Goal: Task Accomplishment & Management: Complete application form

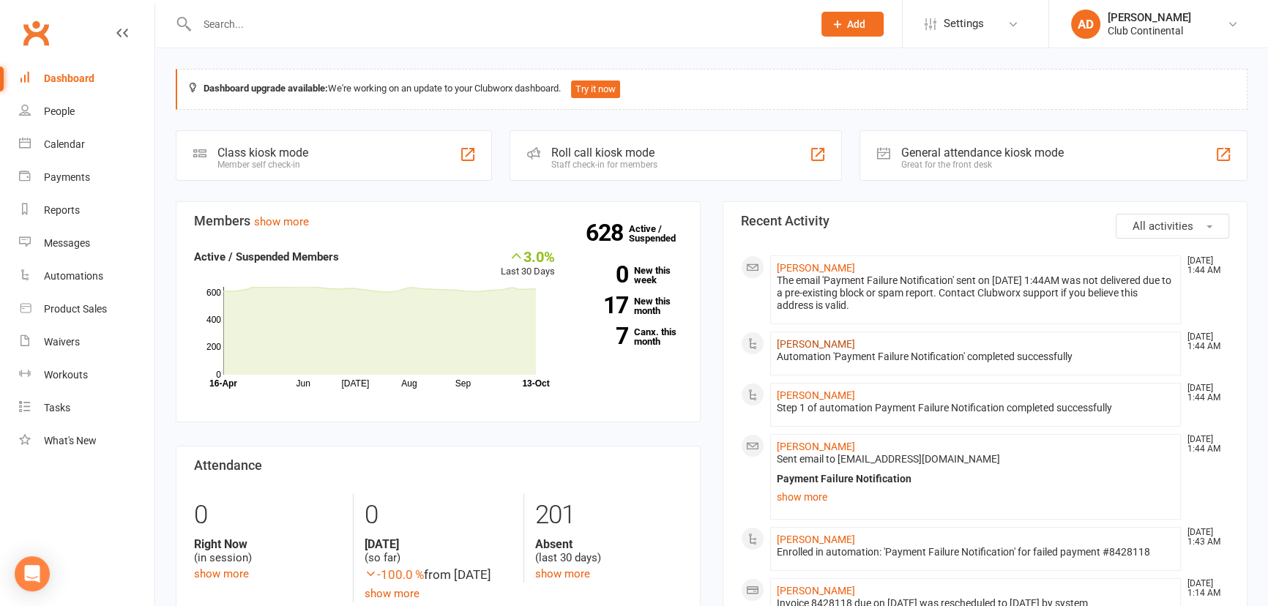
click at [794, 338] on link "Kasia Strzelczyk" at bounding box center [816, 344] width 78 height 12
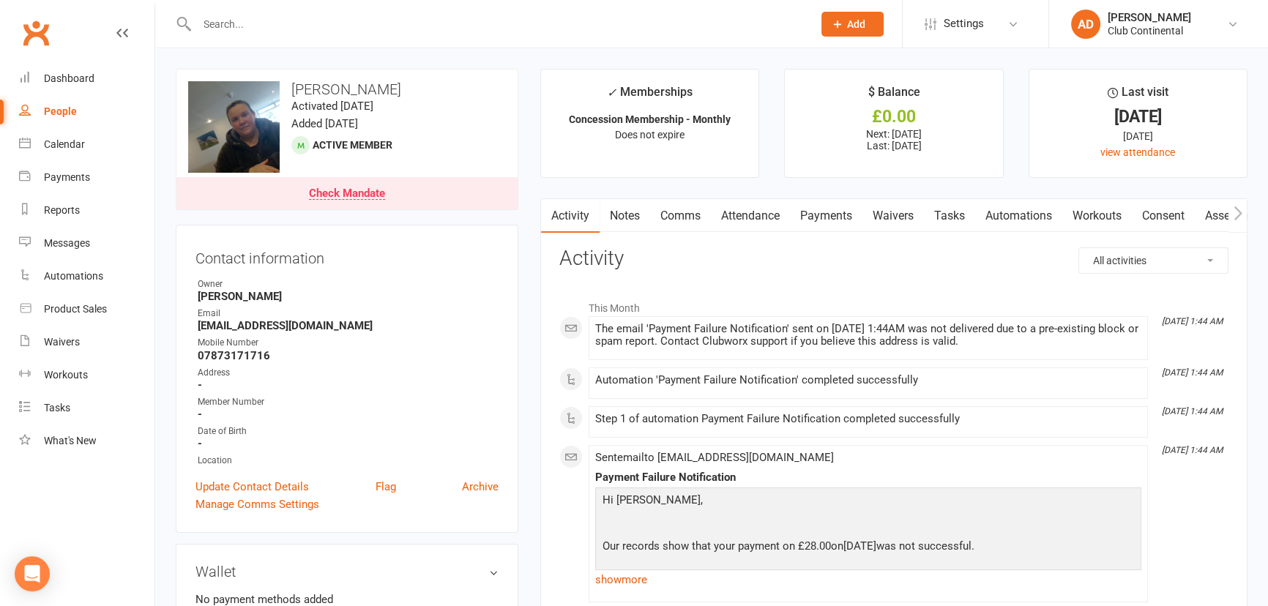
drag, startPoint x: 324, startPoint y: 236, endPoint x: 319, endPoint y: 105, distance: 131.9
click at [254, 20] on input "text" at bounding box center [498, 24] width 610 height 20
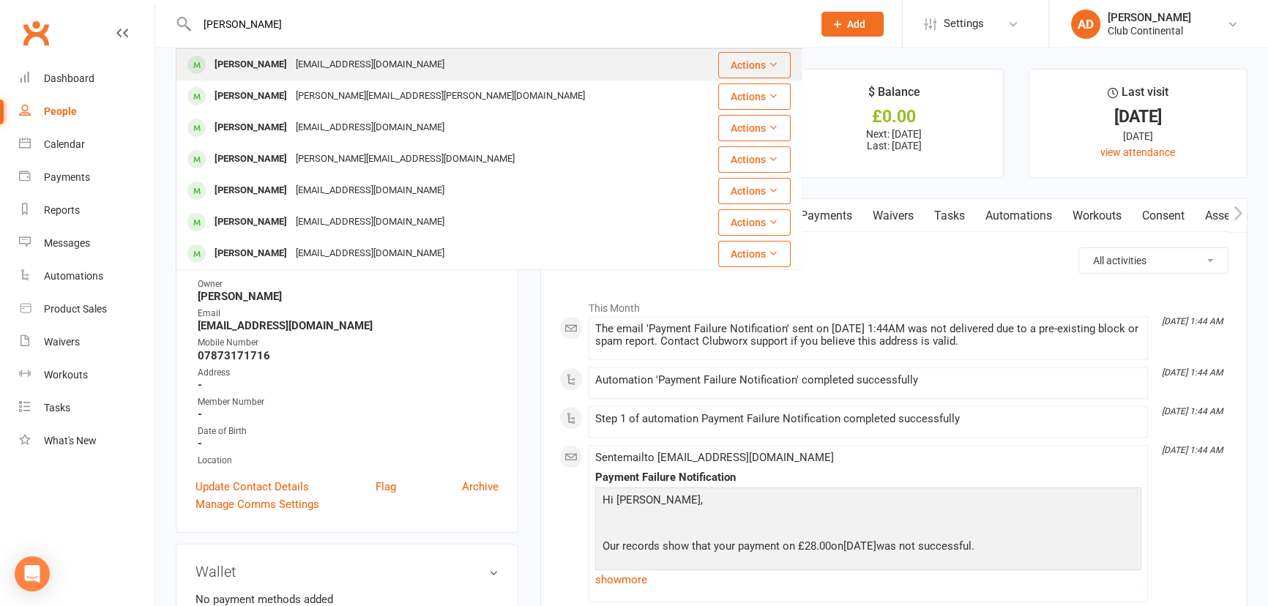
type input "jackson"
click at [249, 56] on div "[PERSON_NAME]" at bounding box center [250, 64] width 81 height 21
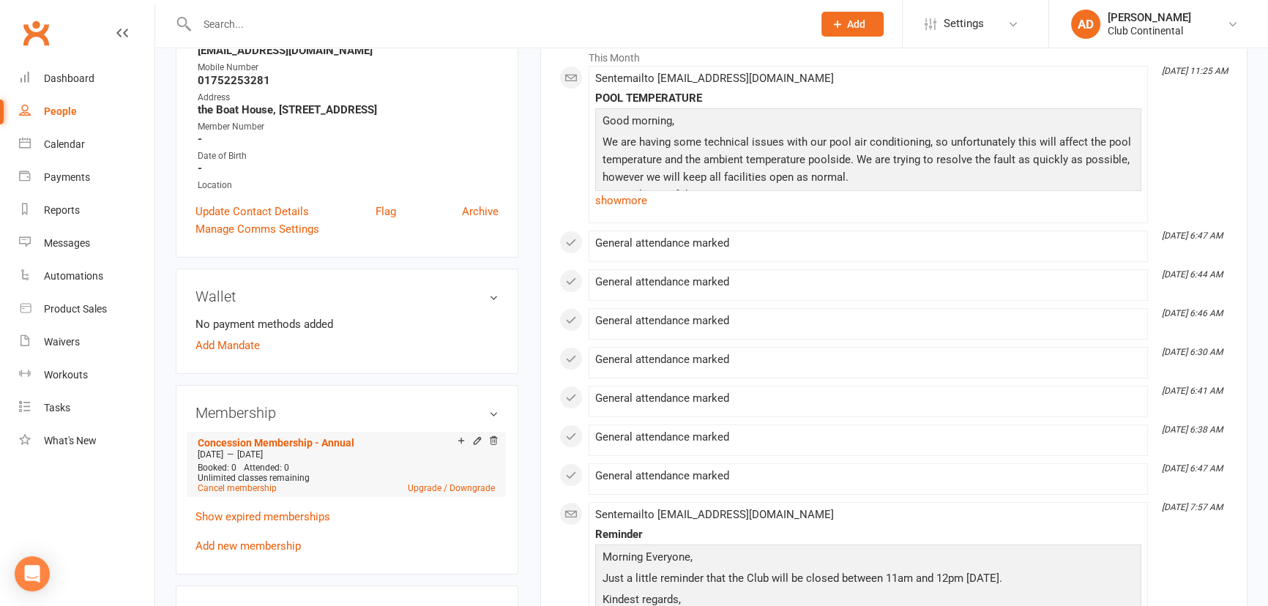
scroll to position [332, 0]
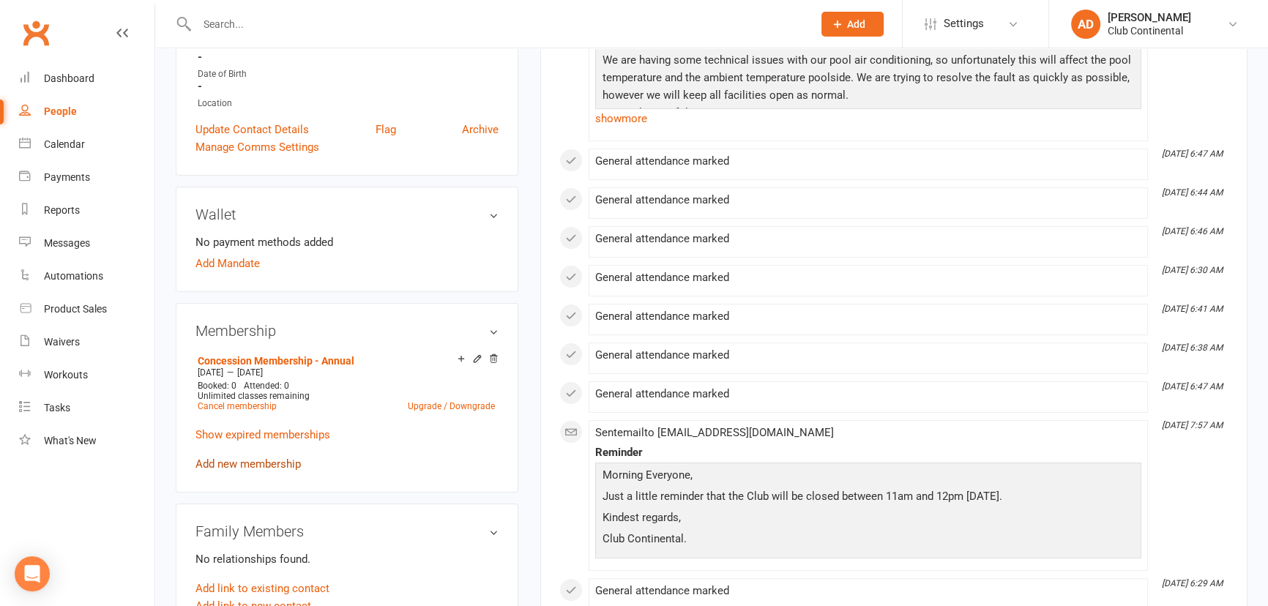
click at [256, 471] on link "Add new membership" at bounding box center [247, 464] width 105 height 13
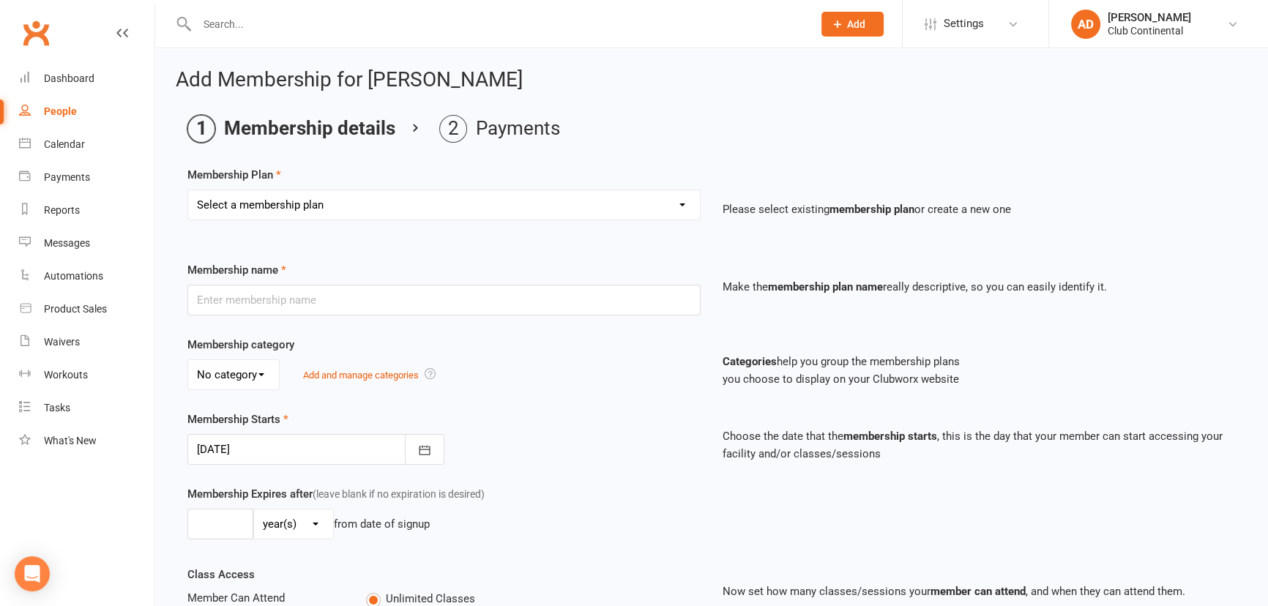
click at [274, 209] on select "Select a membership plan Create new Membership Plan Single Membership - Monthly…" at bounding box center [444, 204] width 512 height 29
select select "8"
click at [188, 190] on select "Select a membership plan Create new Membership Plan Single Membership - Monthly…" at bounding box center [444, 204] width 512 height 29
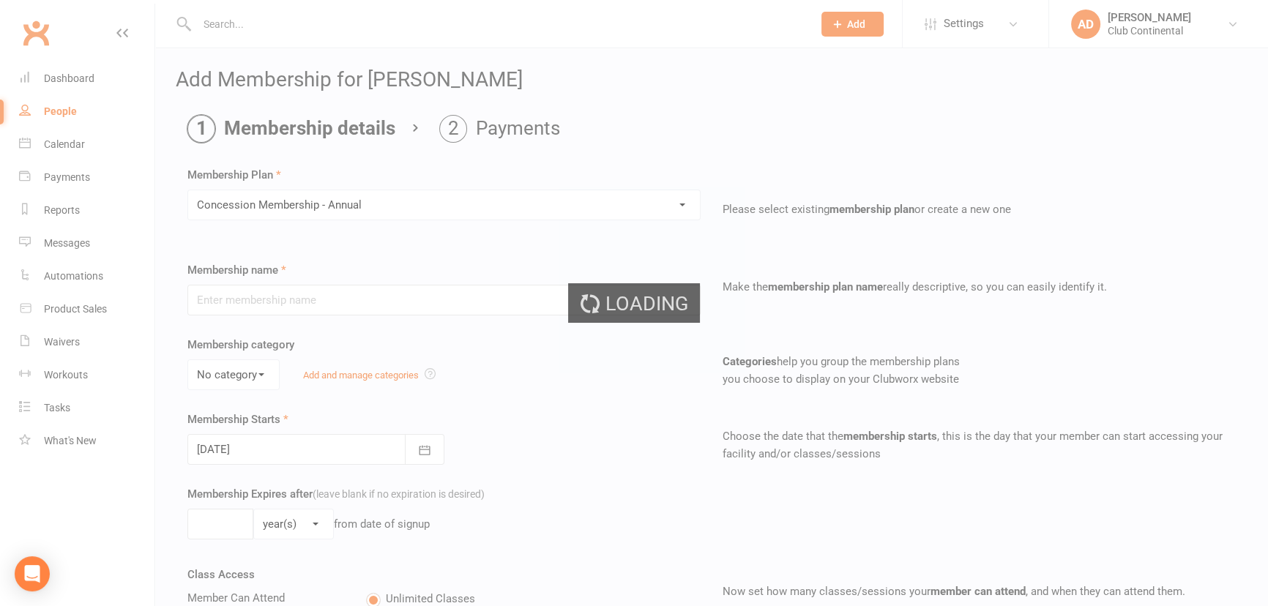
type input "Concession Membership - Annual"
type input "1"
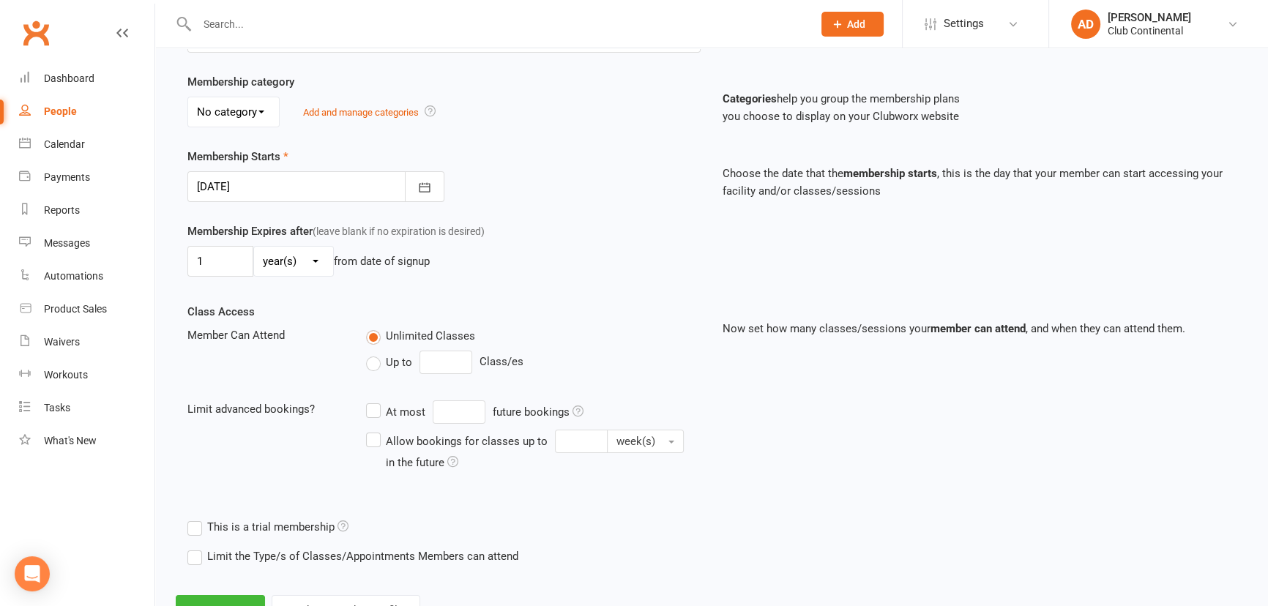
scroll to position [266, 0]
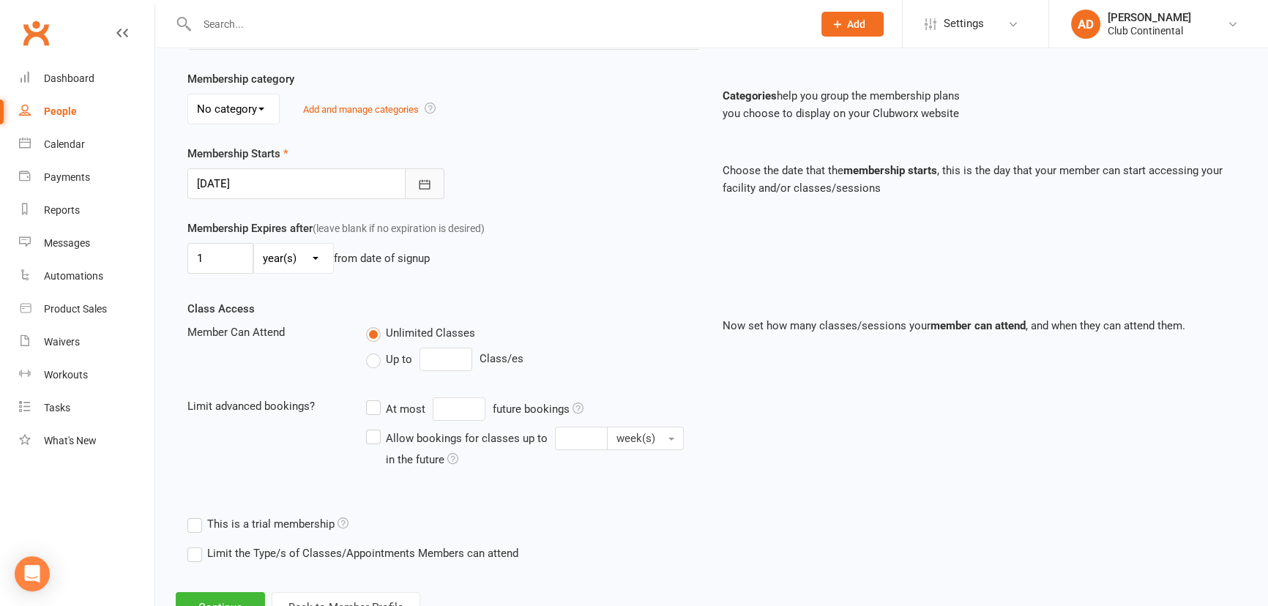
click at [422, 186] on icon "button" at bounding box center [424, 184] width 15 height 15
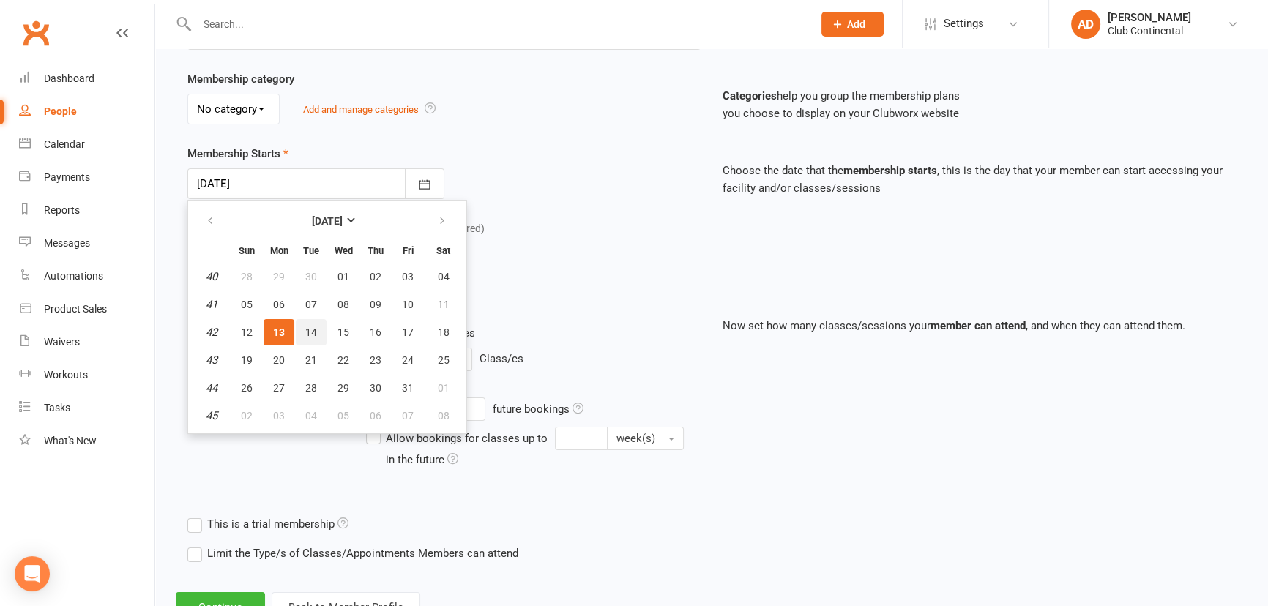
click at [316, 330] on button "14" at bounding box center [311, 332] width 31 height 26
type input "14 Oct 2025"
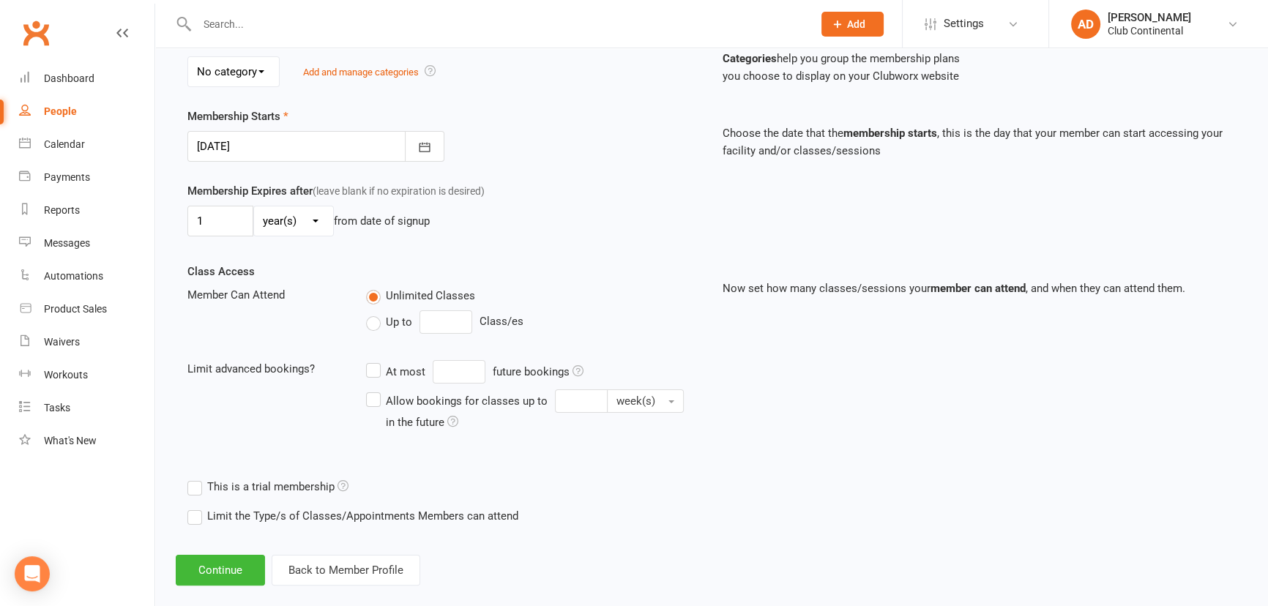
scroll to position [323, 0]
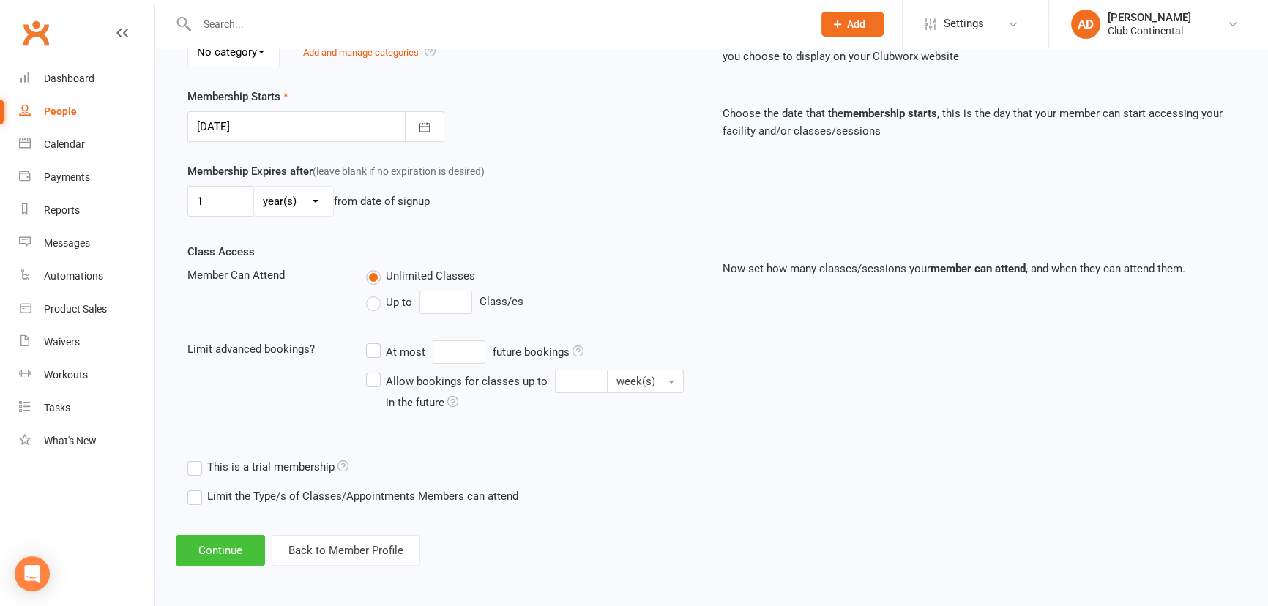
click at [231, 556] on button "Continue" at bounding box center [220, 550] width 89 height 31
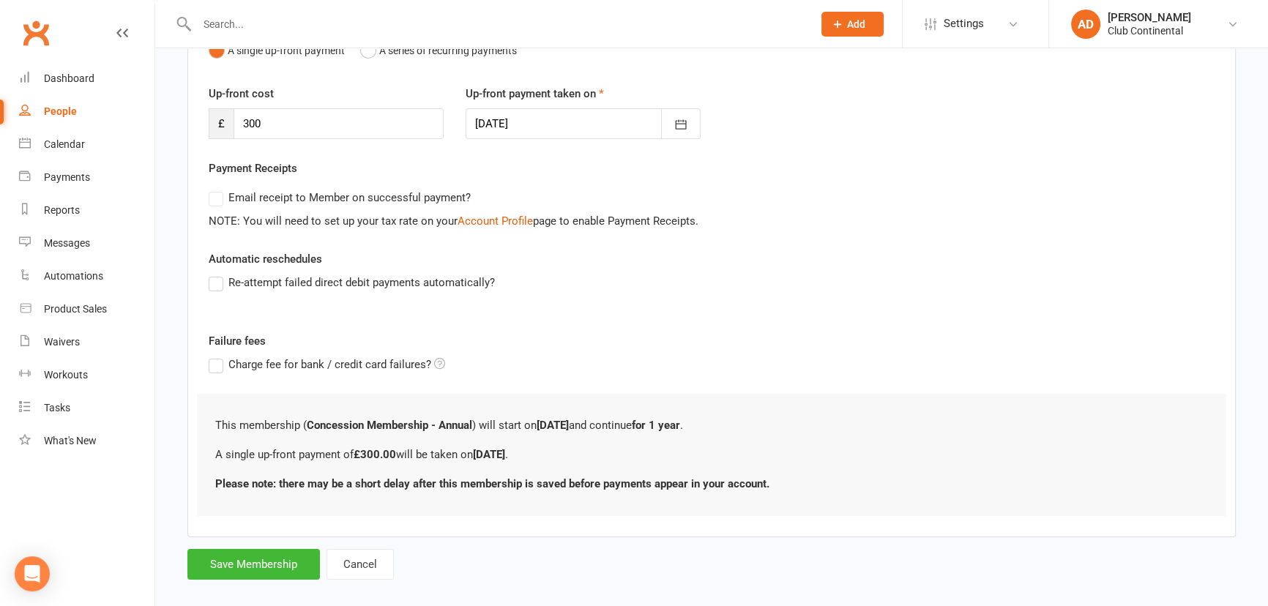
scroll to position [190, 0]
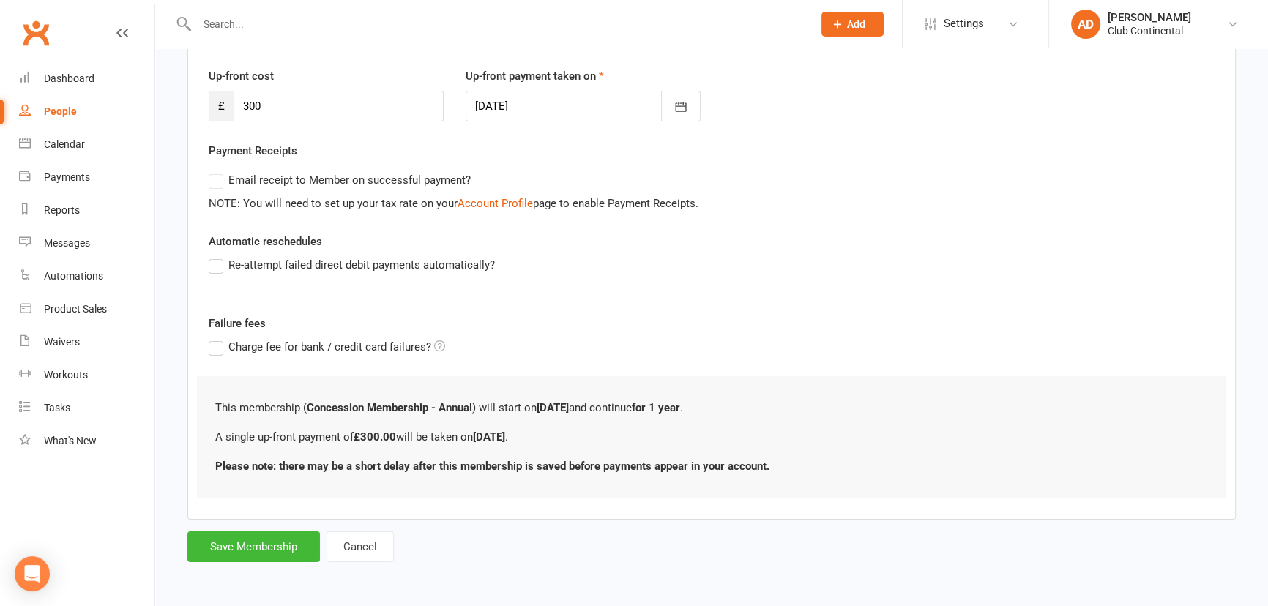
click at [210, 15] on input "text" at bounding box center [498, 24] width 610 height 20
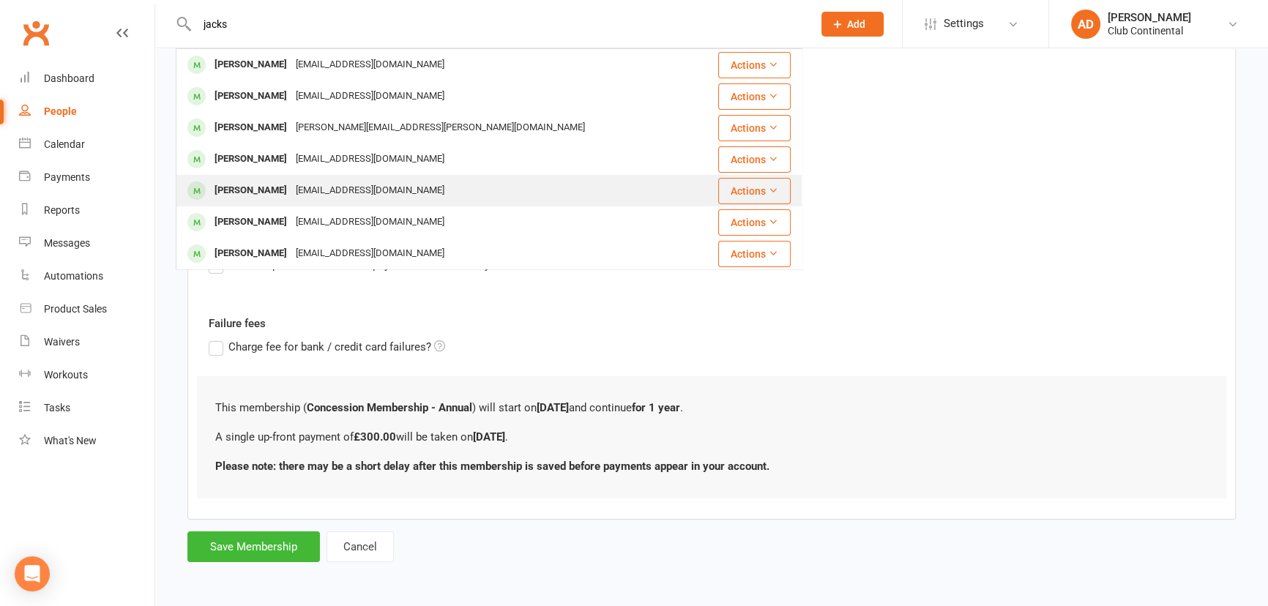
type input "jacks"
click at [268, 190] on div "[PERSON_NAME]" at bounding box center [250, 190] width 81 height 21
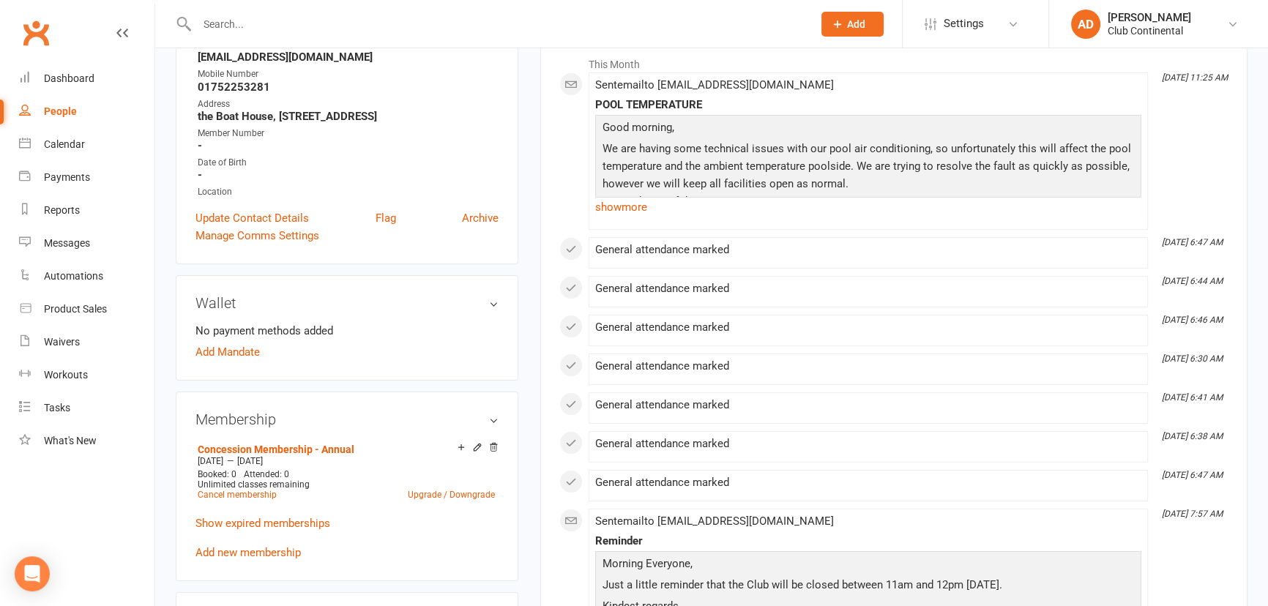
scroll to position [266, 0]
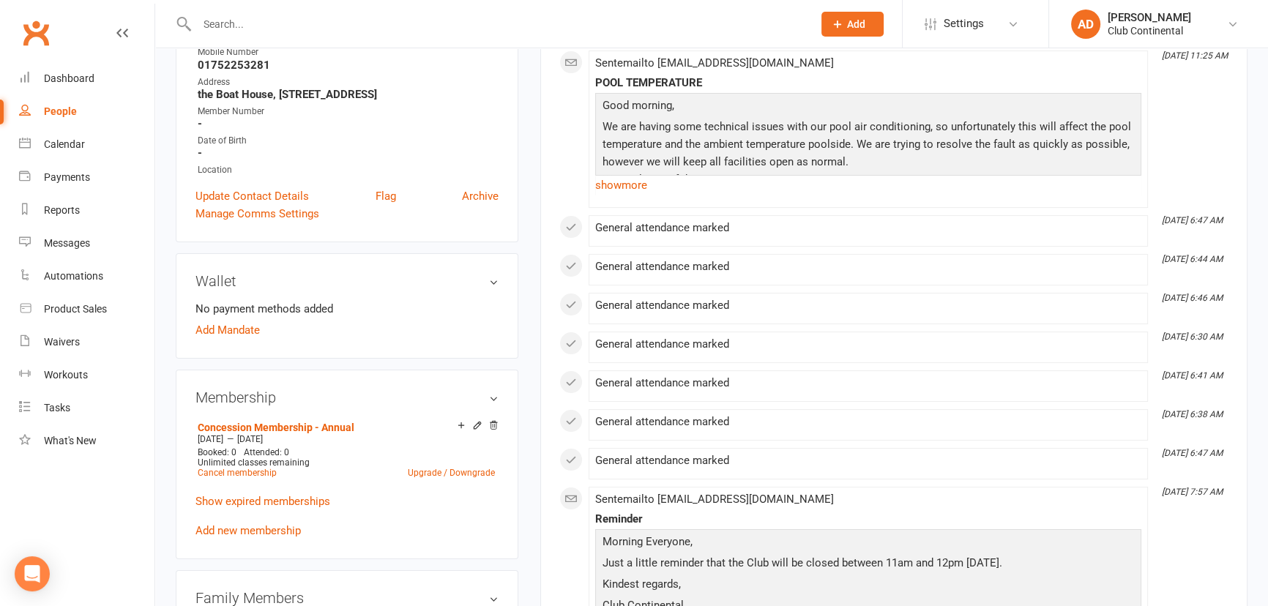
click at [950, 483] on div "This Month Oct 10, 11:25 AM Sent email to clubcontinental@newcontinental.co.uk …" at bounding box center [893, 351] width 669 height 649
click at [245, 537] on link "Add new membership" at bounding box center [247, 530] width 105 height 13
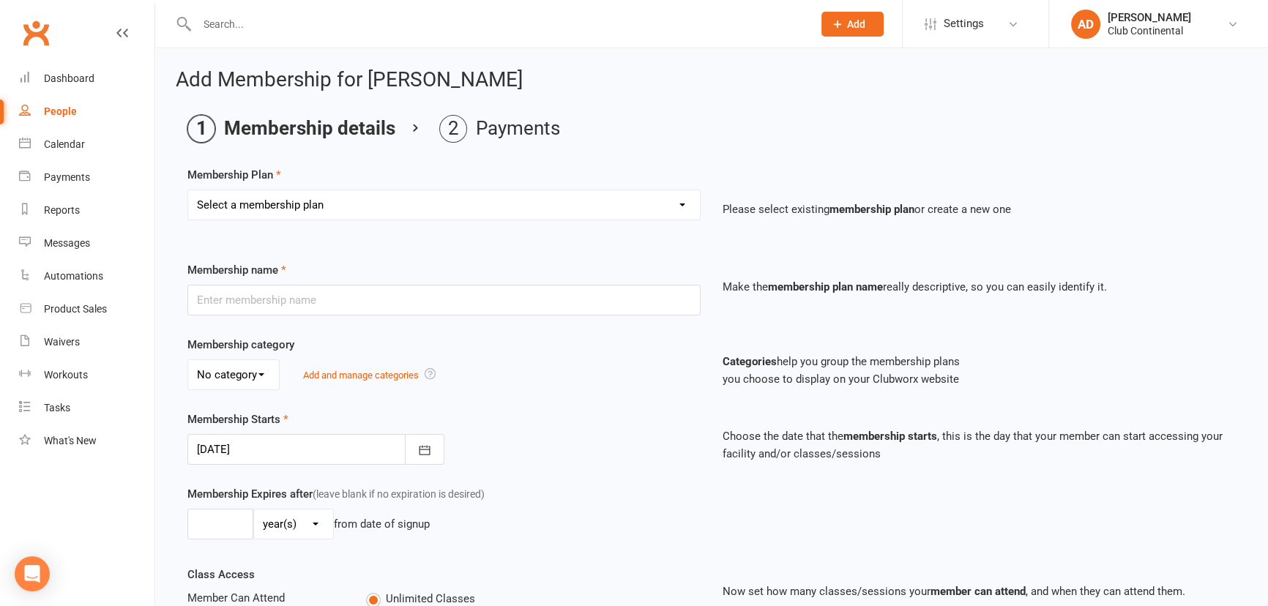
click at [293, 205] on select "Select a membership plan Create new Membership Plan Single Membership - Monthly…" at bounding box center [444, 204] width 512 height 29
select select "3"
click at [188, 190] on select "Select a membership plan Create new Membership Plan Single Membership - Monthly…" at bounding box center [444, 204] width 512 height 29
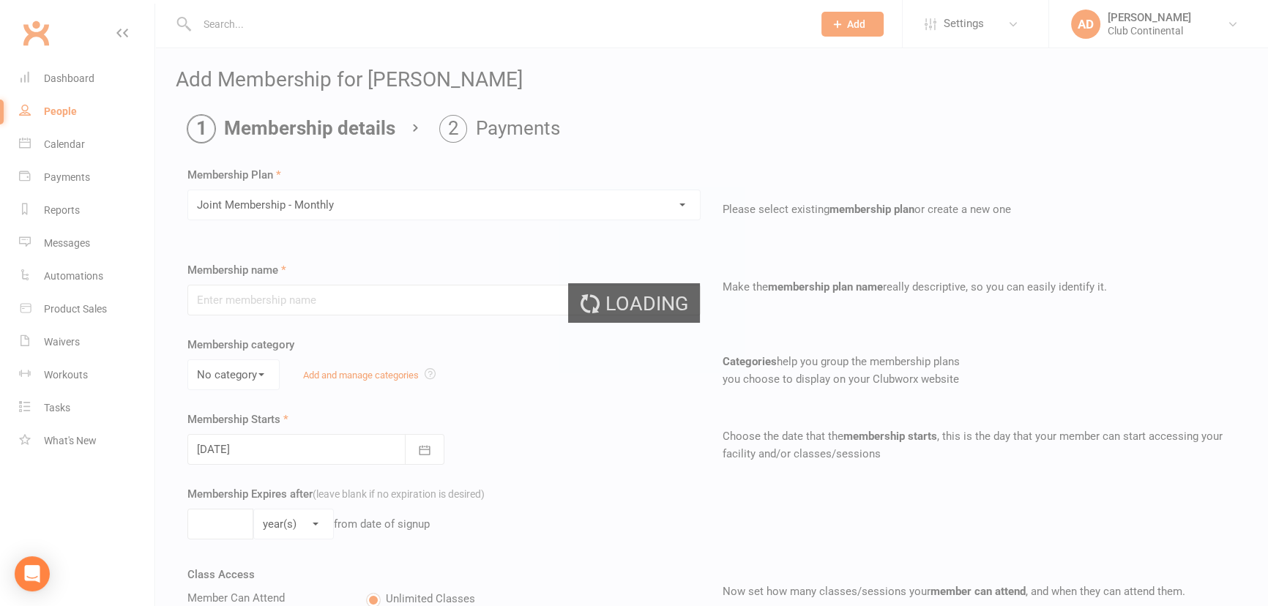
type input "Joint Membership - Monthly"
select select "0"
type input "0"
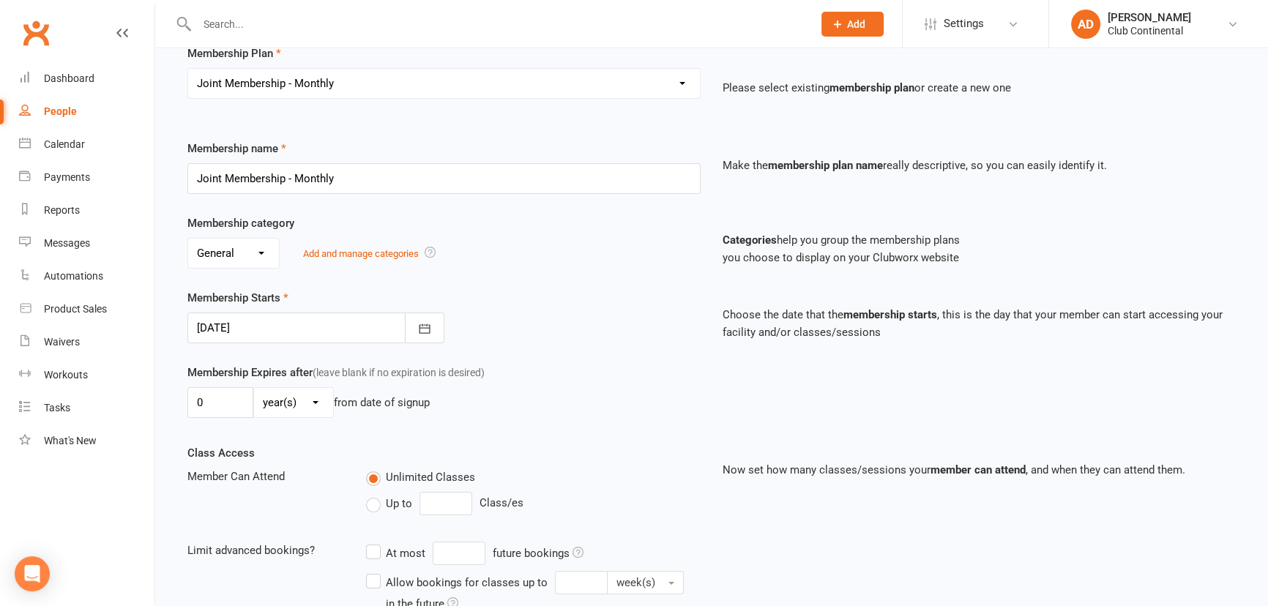
scroll to position [199, 0]
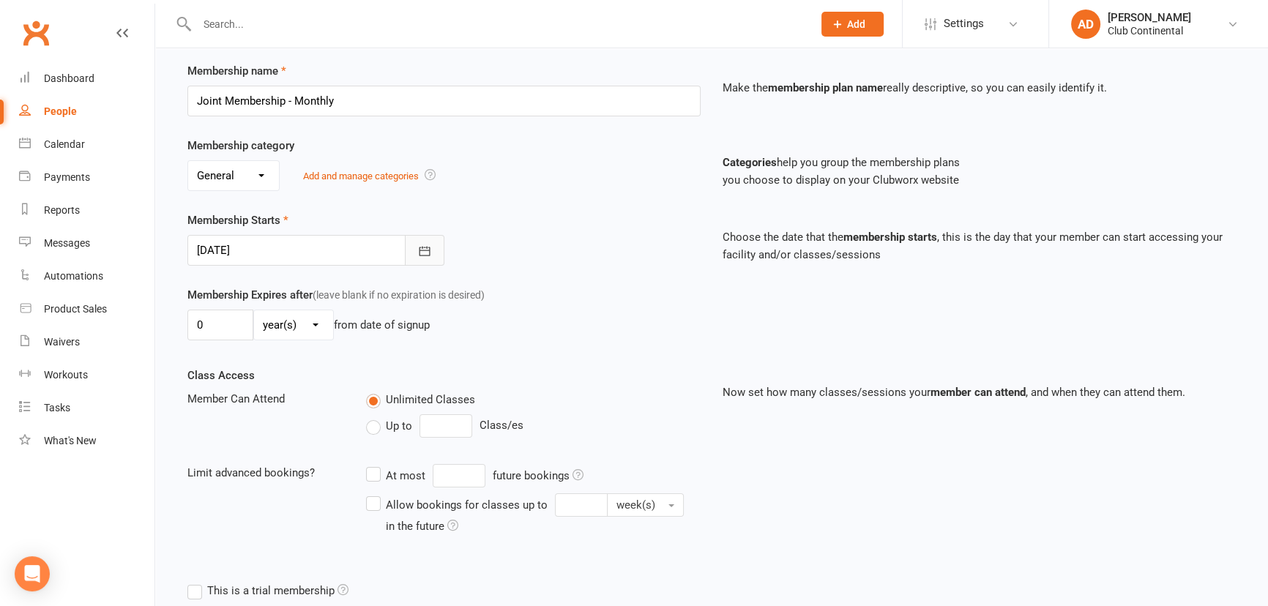
click at [426, 258] on button "button" at bounding box center [425, 250] width 40 height 31
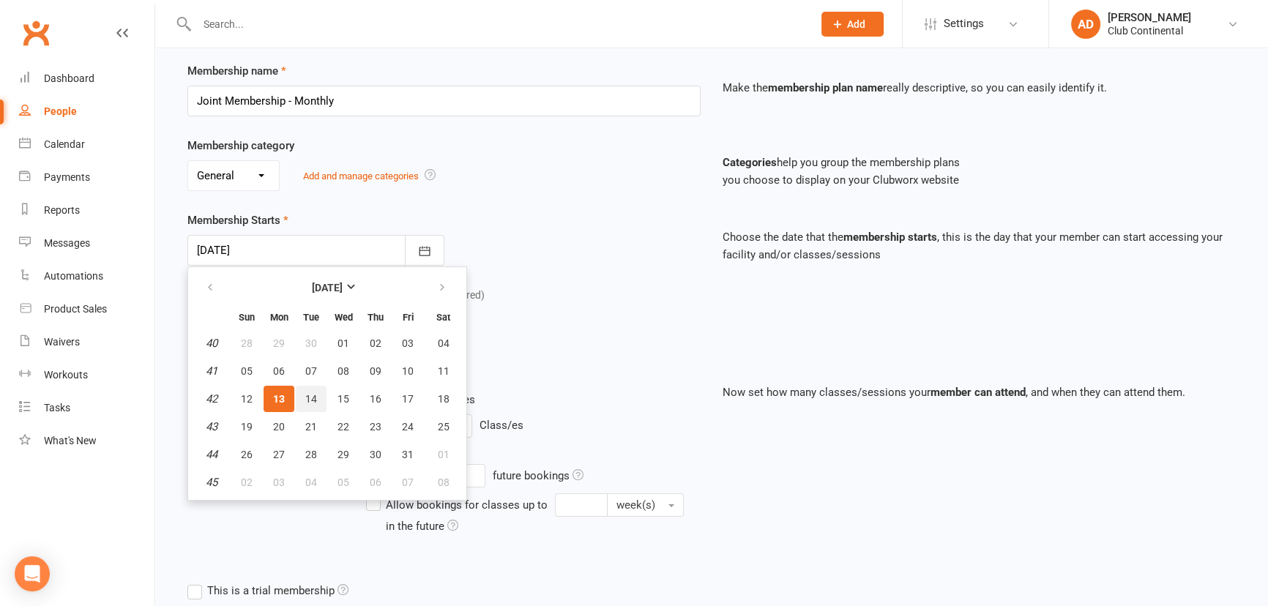
click at [321, 395] on button "14" at bounding box center [311, 399] width 31 height 26
type input "14 Oct 2025"
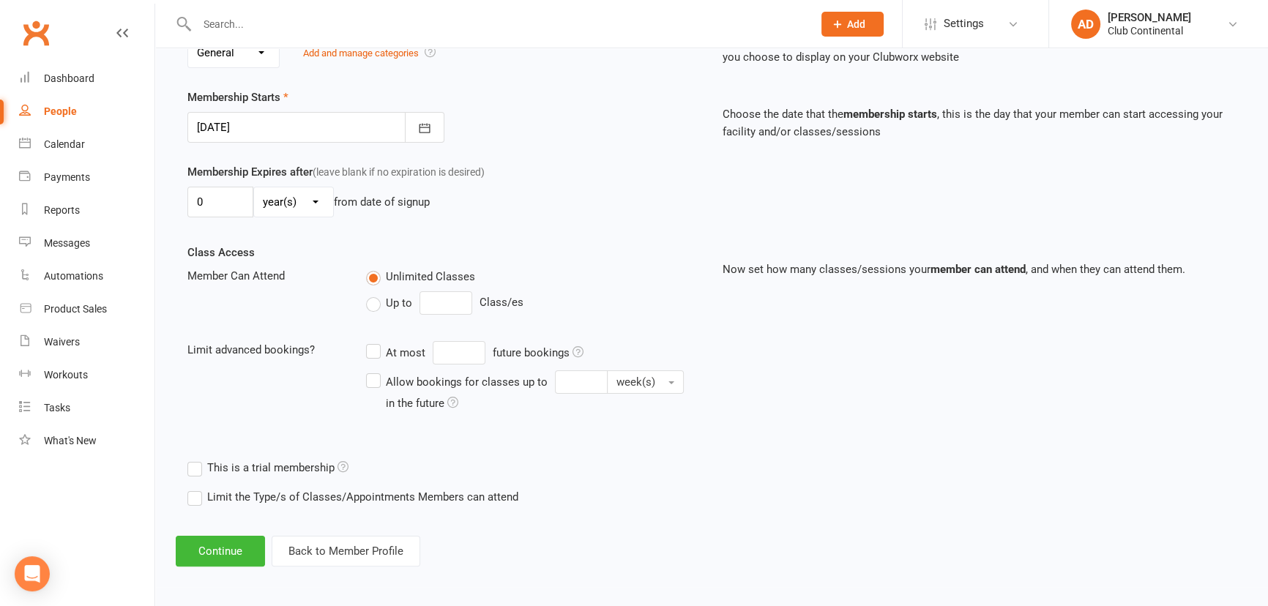
scroll to position [323, 0]
click at [220, 571] on div "Add Membership for Margaret Jackson Membership details Payments Membership Plan…" at bounding box center [711, 155] width 1113 height 861
click at [227, 555] on button "Continue" at bounding box center [220, 550] width 89 height 31
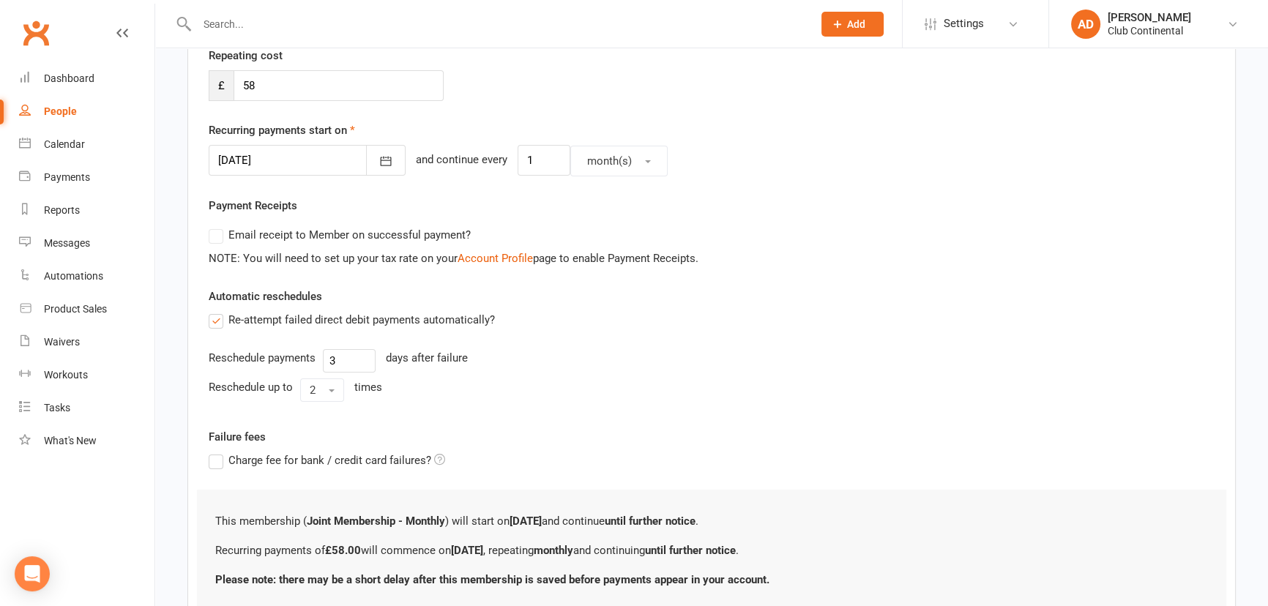
scroll to position [332, 0]
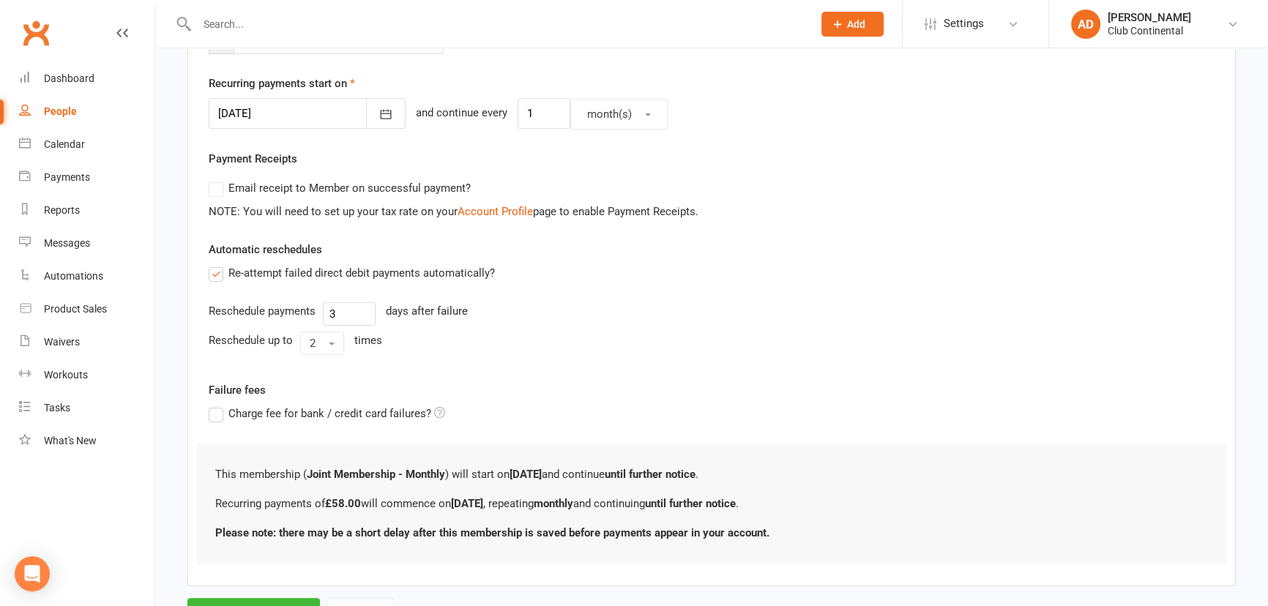
click at [225, 11] on div at bounding box center [489, 24] width 627 height 48
click at [234, 18] on input "text" at bounding box center [498, 24] width 610 height 20
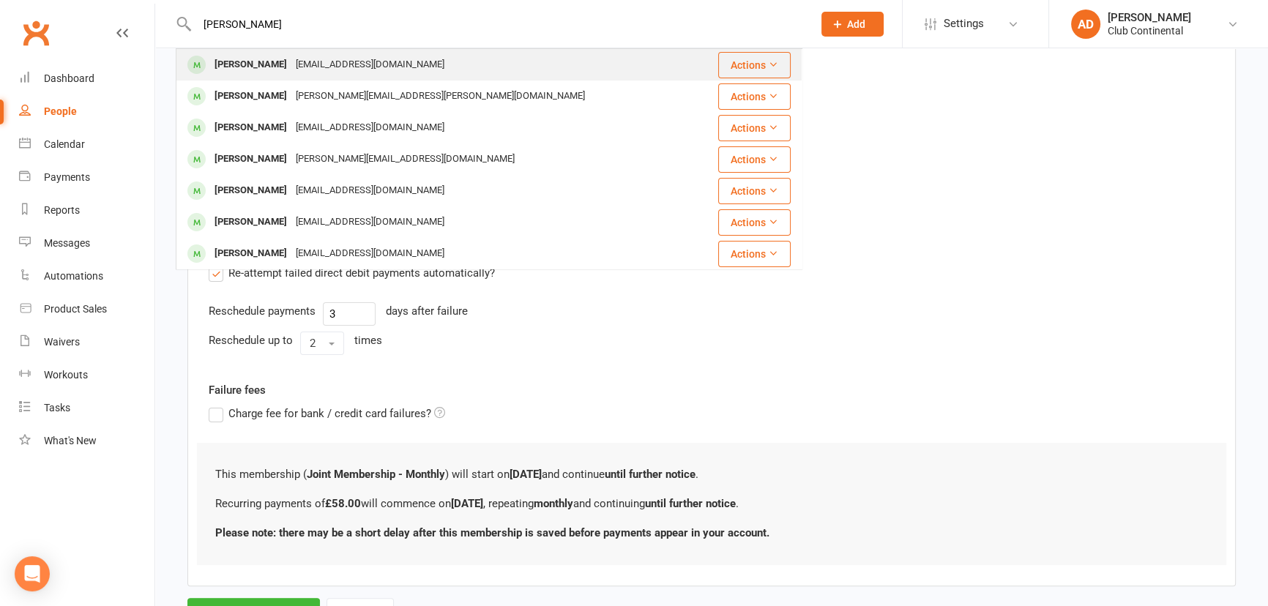
type input "jackson"
click at [245, 61] on div "[PERSON_NAME]" at bounding box center [250, 64] width 81 height 21
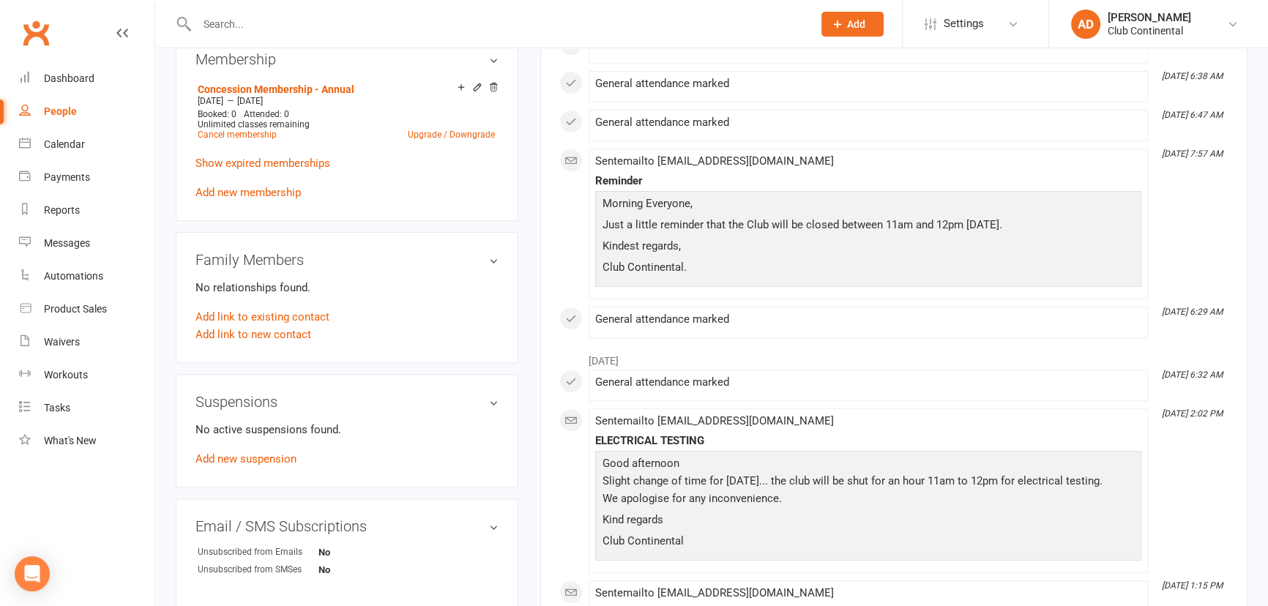
scroll to position [532, 0]
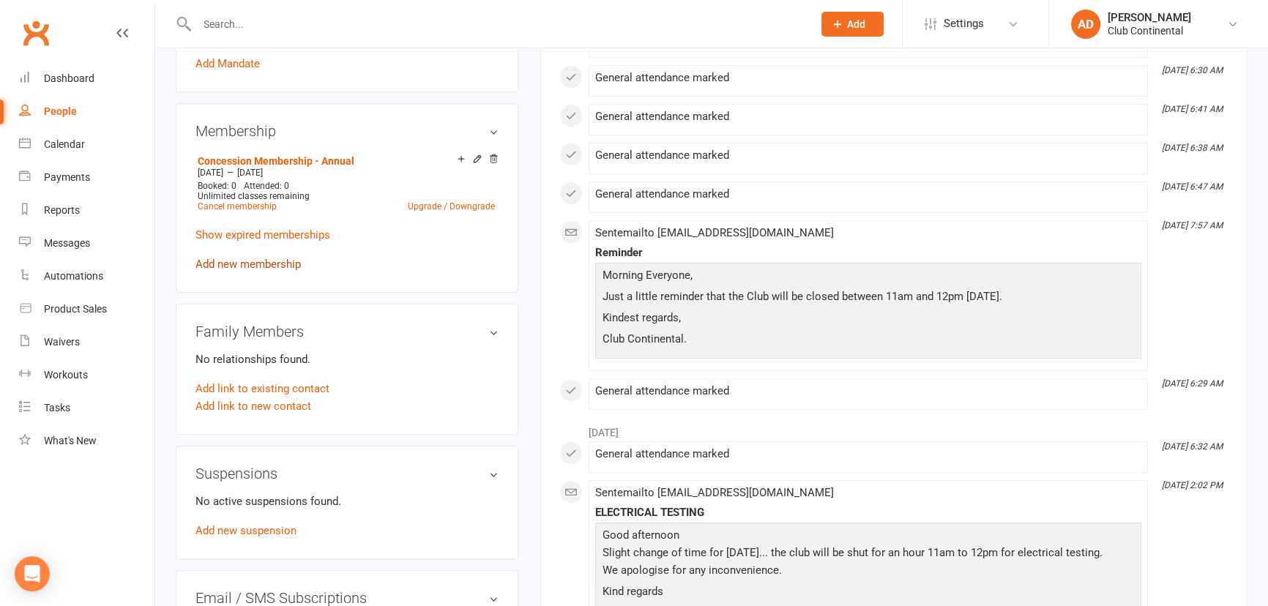
click at [226, 271] on link "Add new membership" at bounding box center [247, 264] width 105 height 13
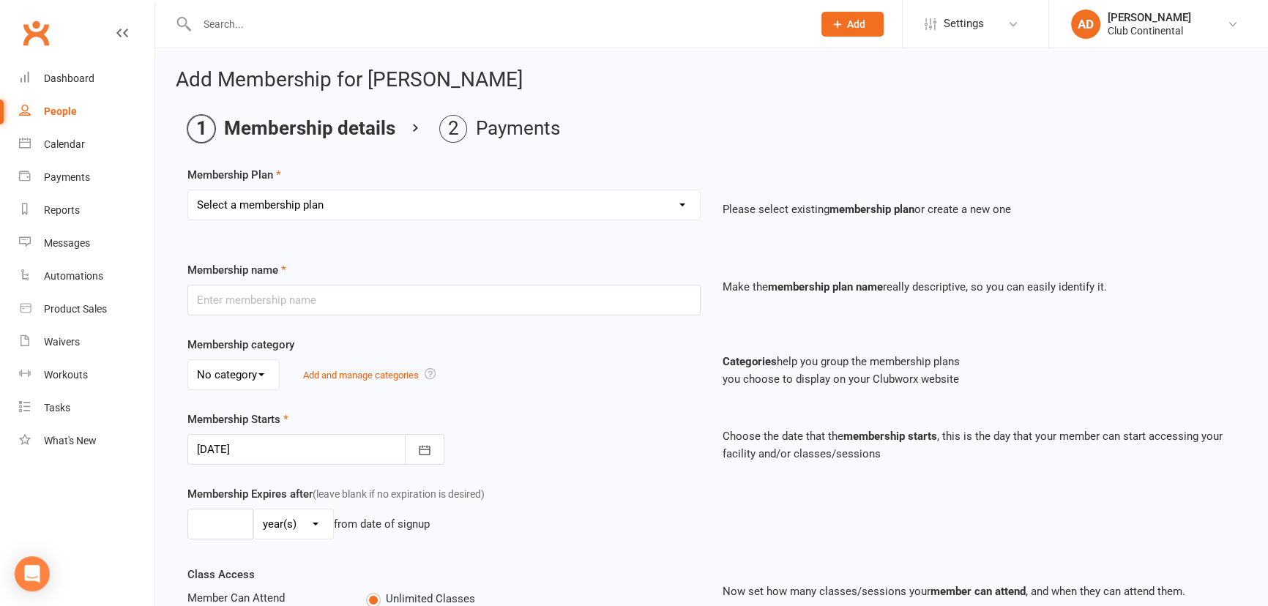
click at [289, 214] on select "Select a membership plan Create new Membership Plan Single Membership - Monthly…" at bounding box center [444, 204] width 512 height 29
select select "7"
click at [188, 190] on select "Select a membership plan Create new Membership Plan Single Membership - Monthly…" at bounding box center [444, 204] width 512 height 29
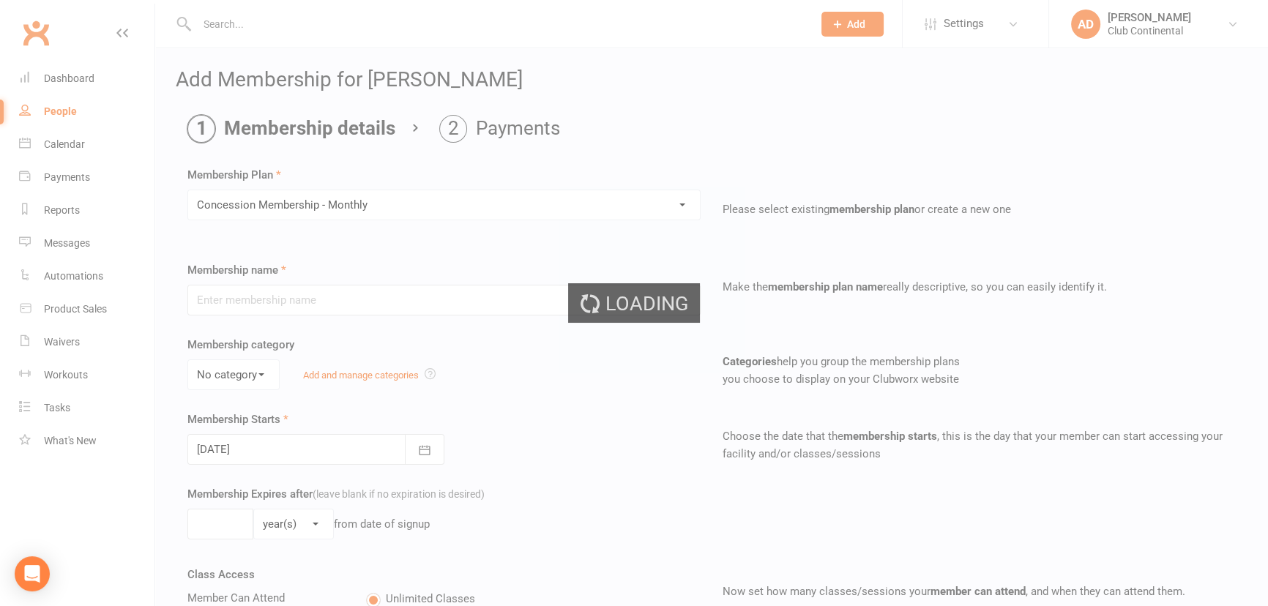
type input "Concession Membership - Monthly"
select select "0"
type input "0"
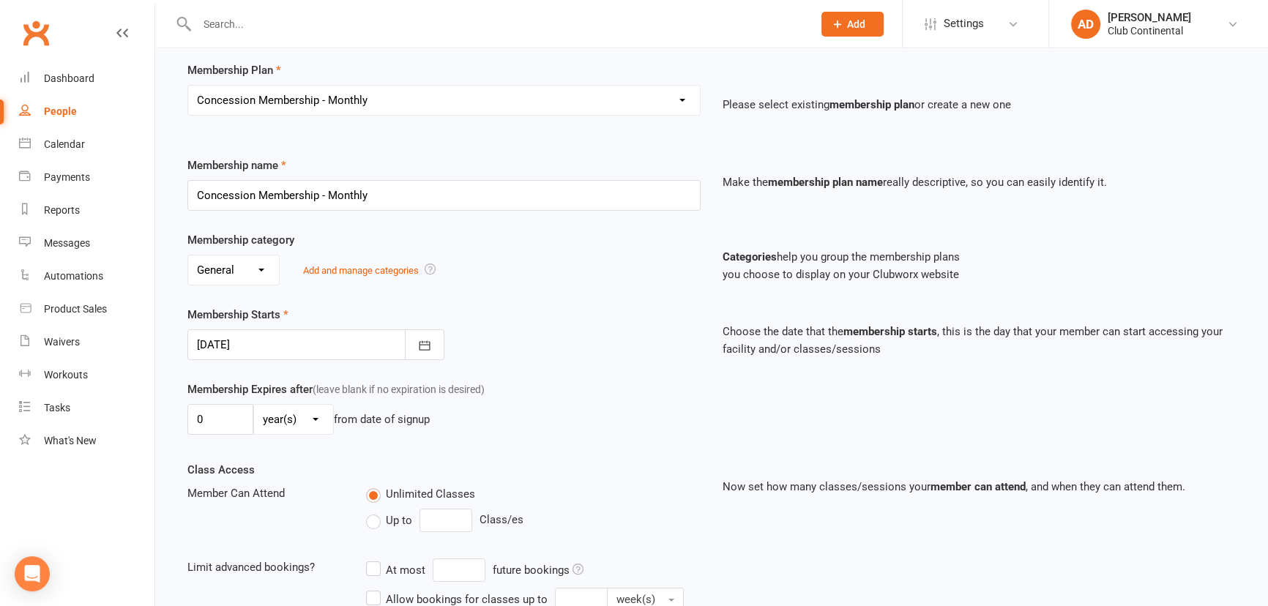
scroll to position [199, 0]
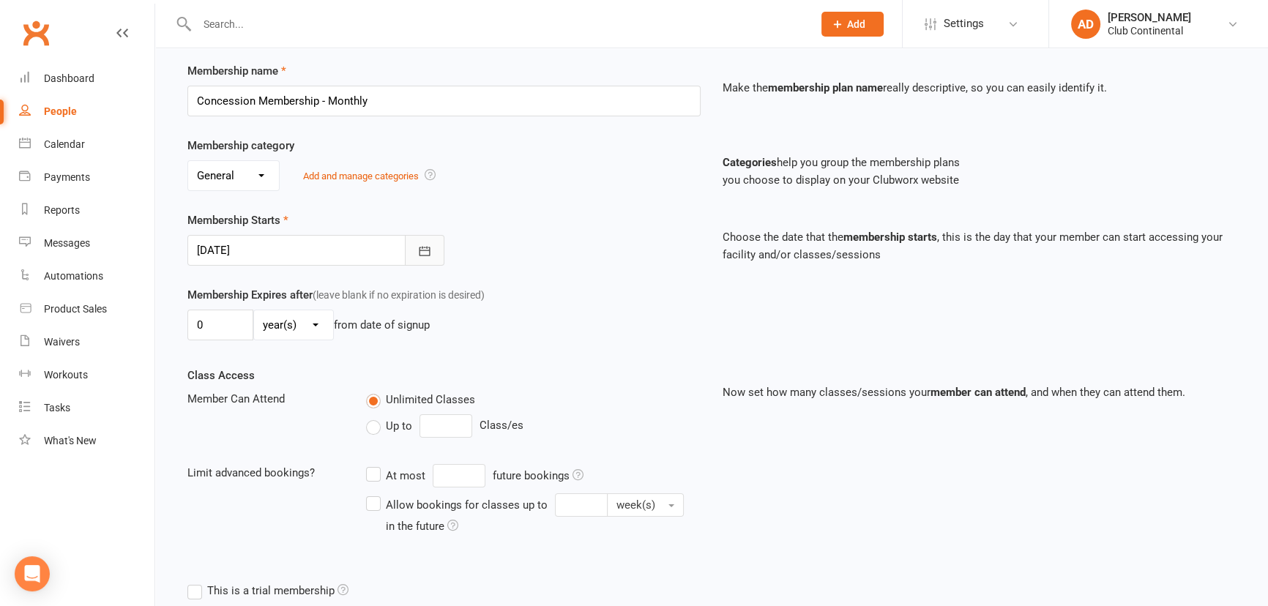
click at [428, 257] on button "button" at bounding box center [425, 250] width 40 height 31
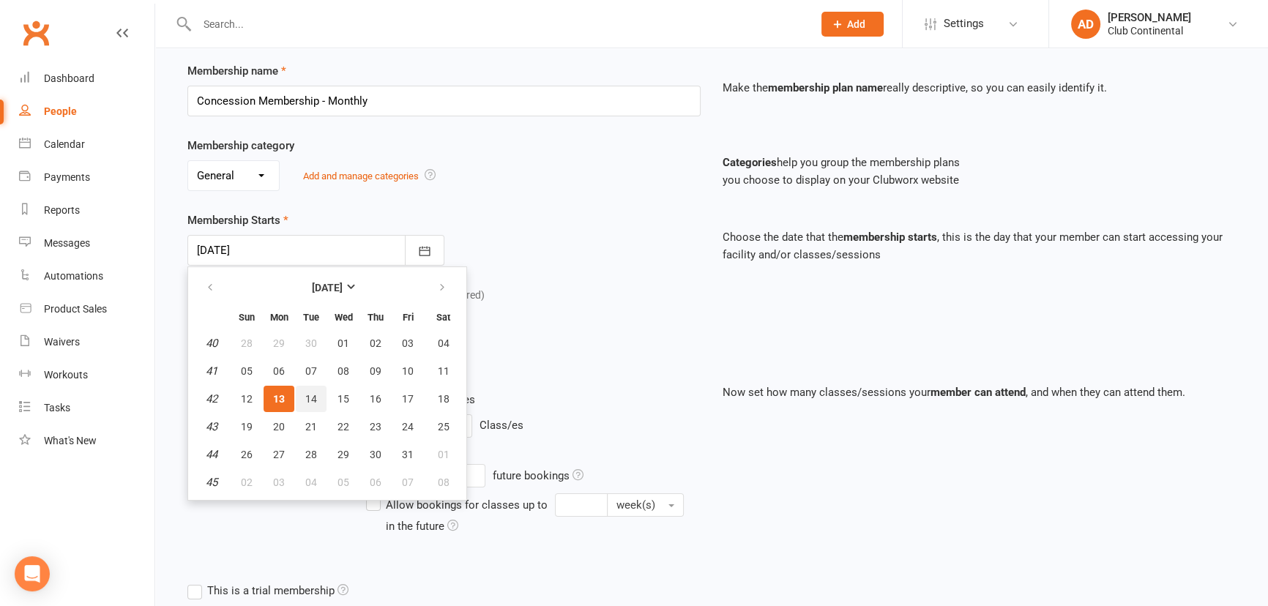
click at [310, 393] on span "14" at bounding box center [311, 399] width 12 height 12
type input "14 Oct 2025"
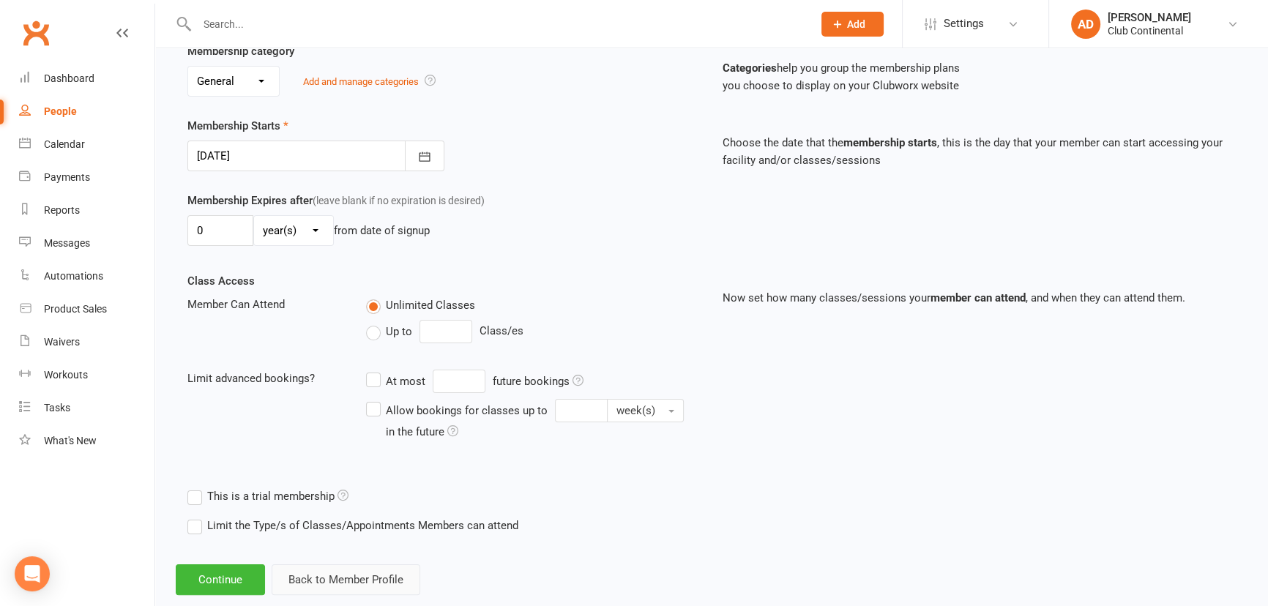
scroll to position [323, 0]
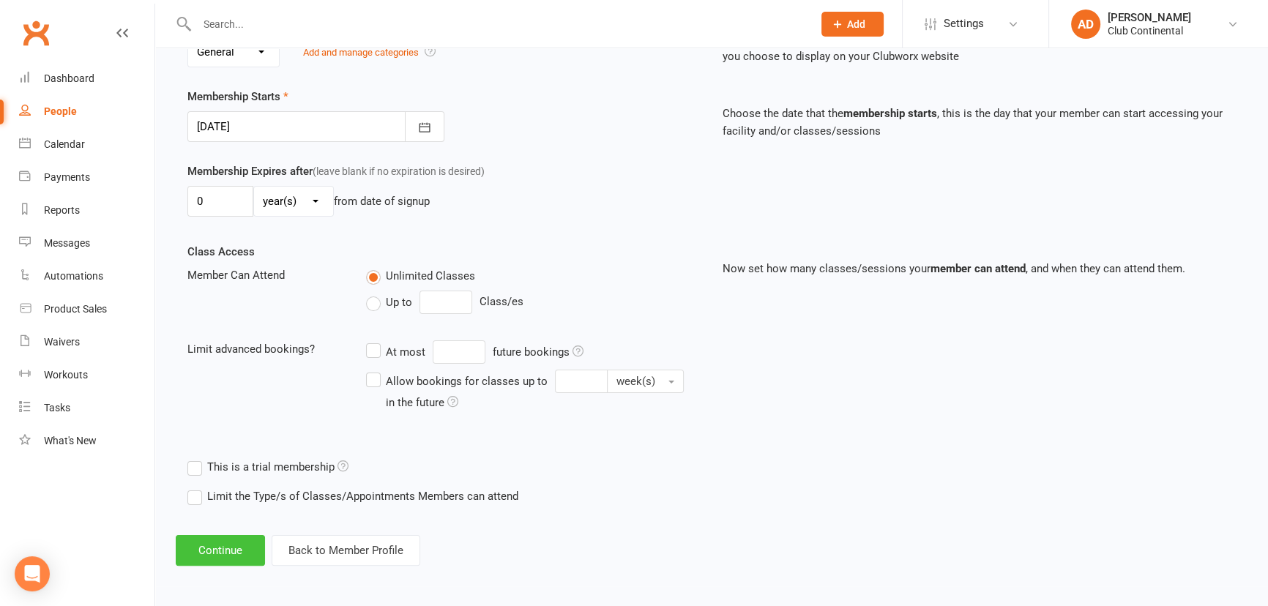
click at [248, 556] on button "Continue" at bounding box center [220, 550] width 89 height 31
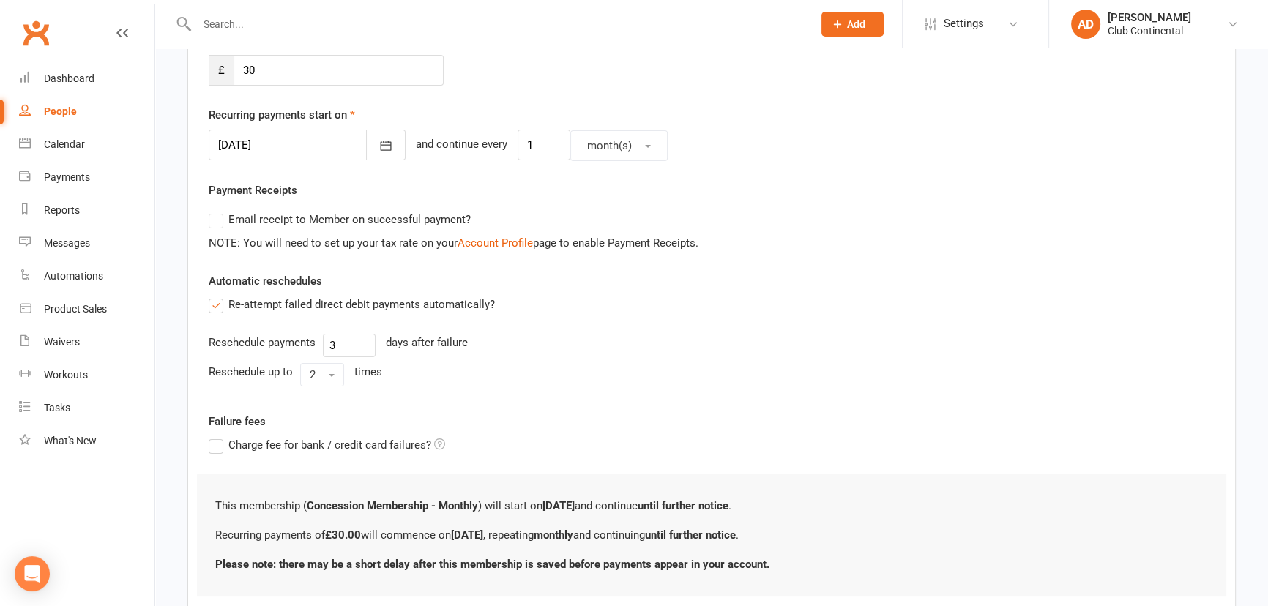
scroll to position [398, 0]
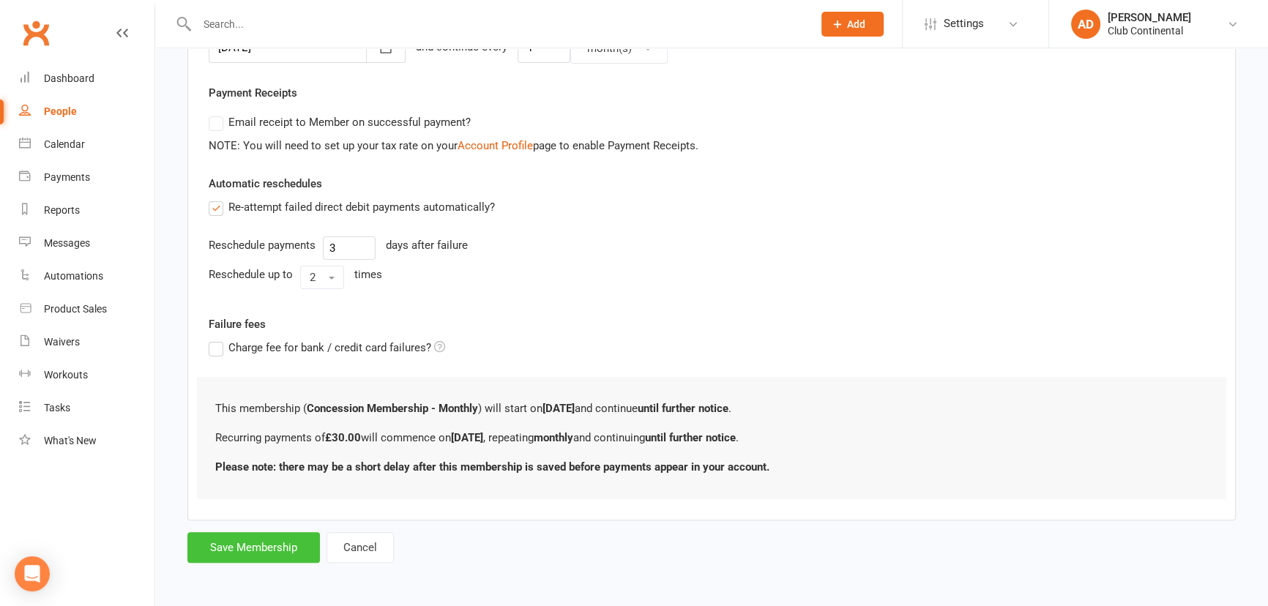
click at [266, 548] on button "Save Membership" at bounding box center [253, 547] width 133 height 31
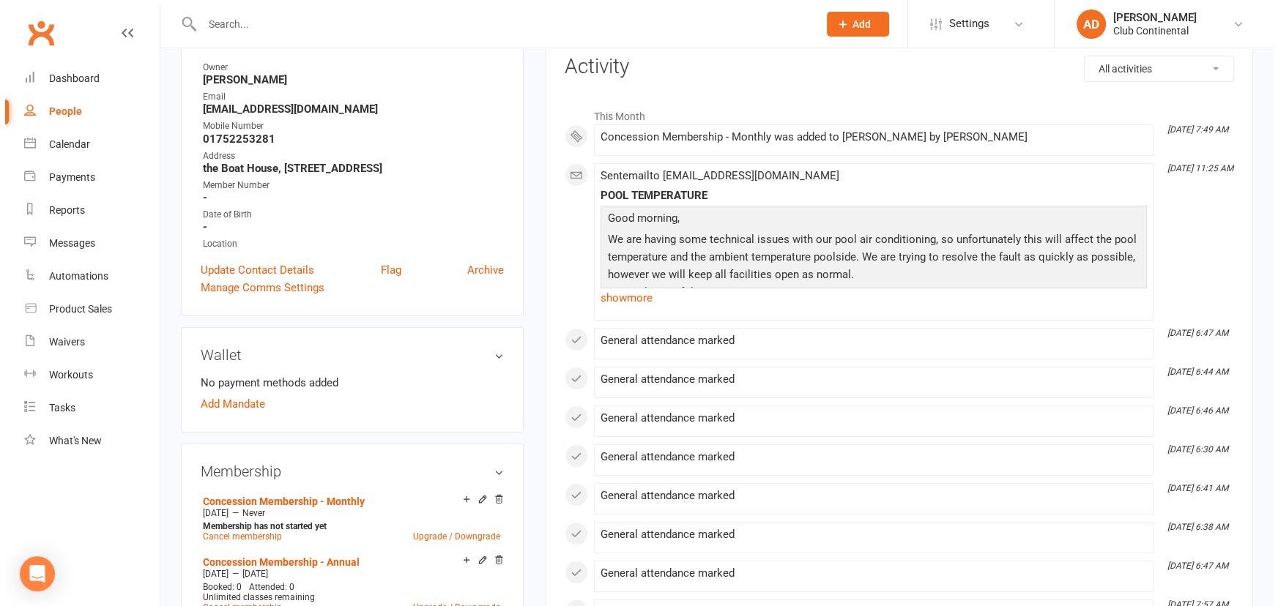
scroll to position [199, 0]
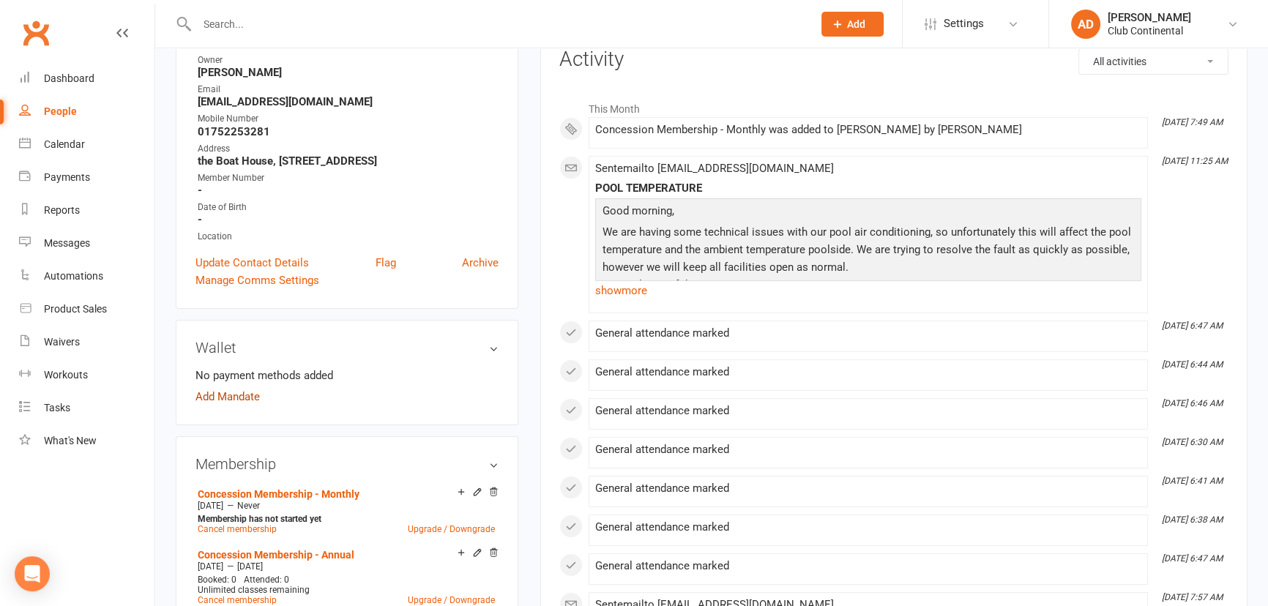
click at [227, 405] on link "Add Mandate" at bounding box center [227, 397] width 64 height 18
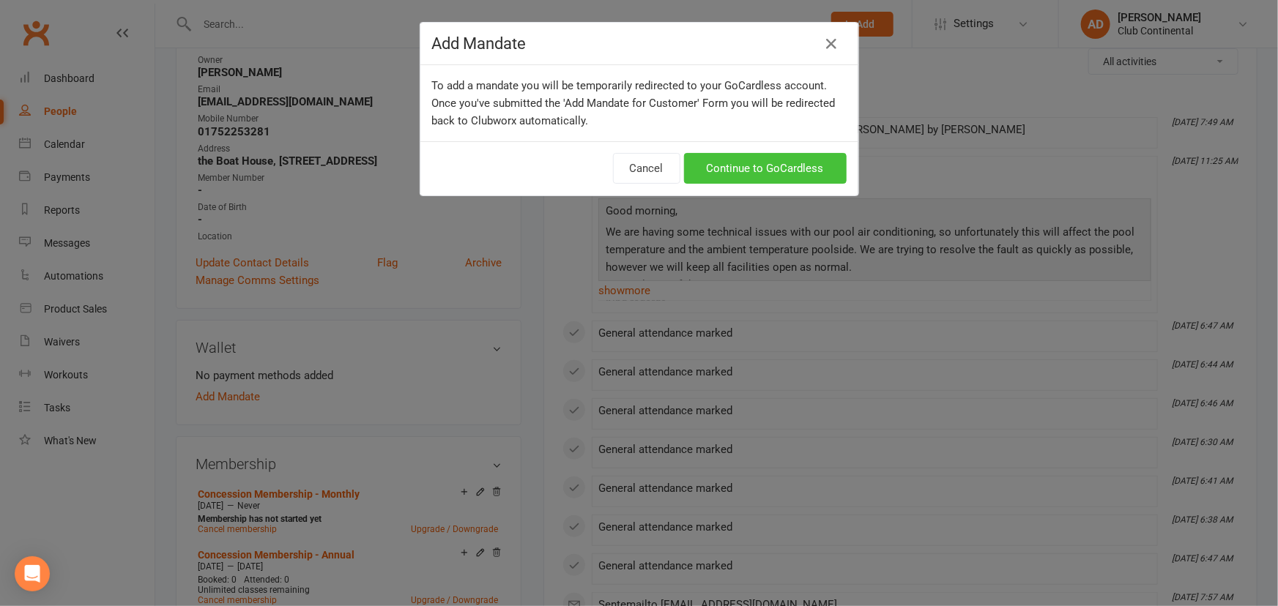
click at [726, 163] on link "Continue to GoCardless" at bounding box center [765, 168] width 163 height 31
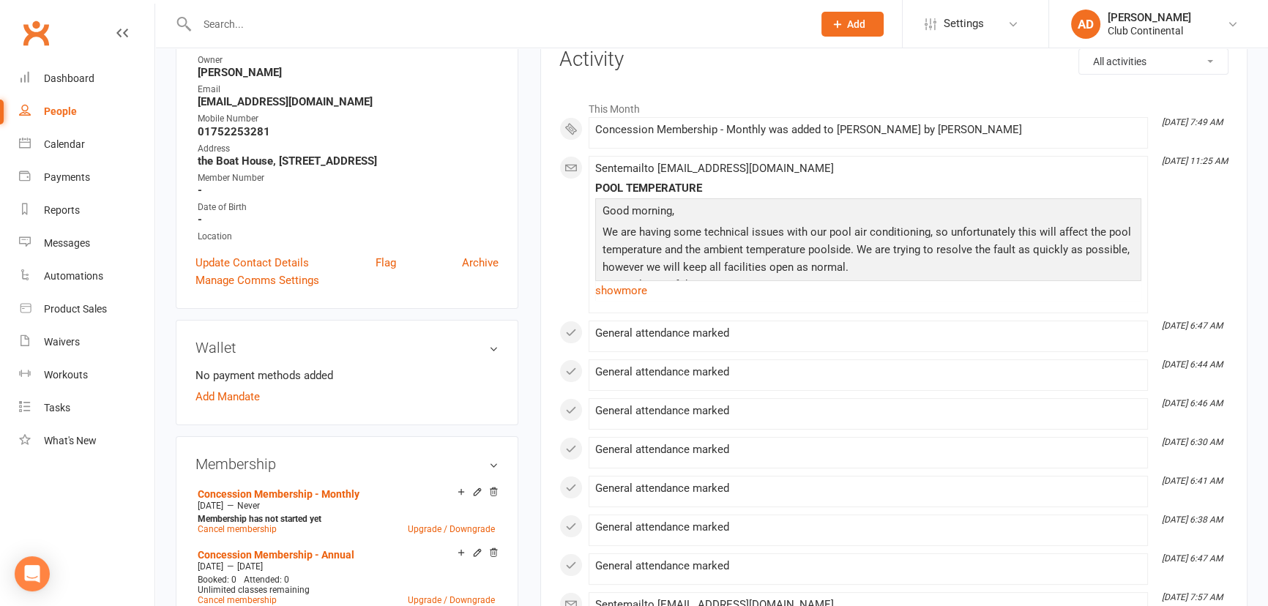
click at [51, 29] on link "Clubworx" at bounding box center [36, 33] width 37 height 37
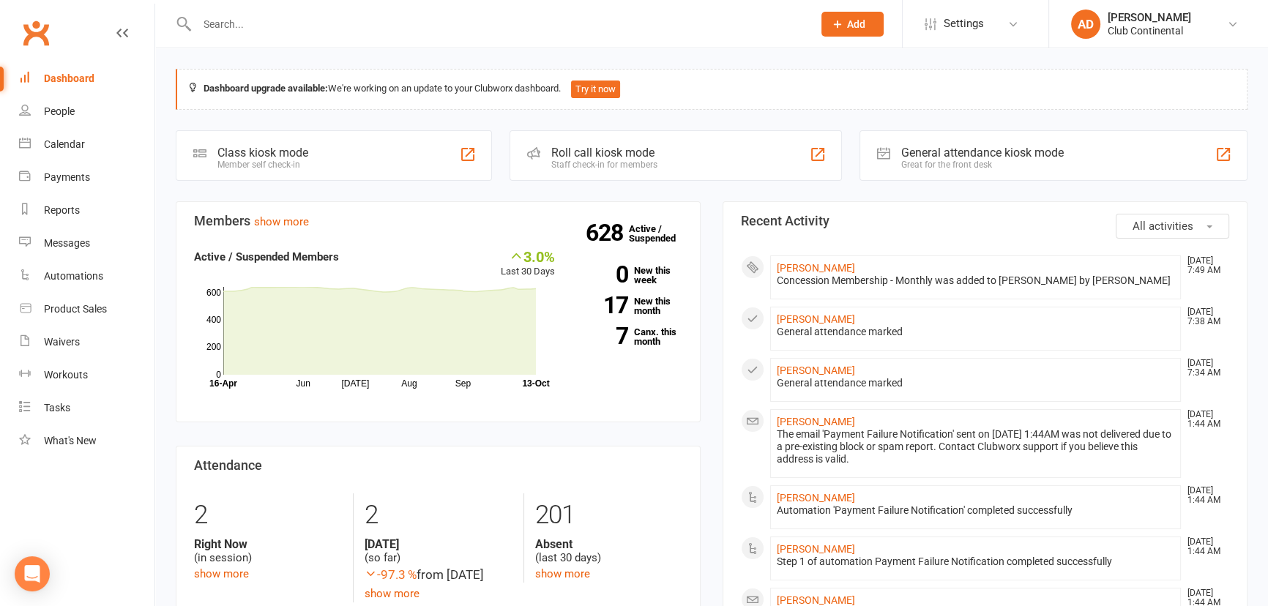
click at [813, 275] on div "Concession Membership - Monthly was added to [PERSON_NAME] by [PERSON_NAME]" at bounding box center [976, 281] width 398 height 12
click at [813, 270] on link "[PERSON_NAME]" at bounding box center [816, 268] width 78 height 12
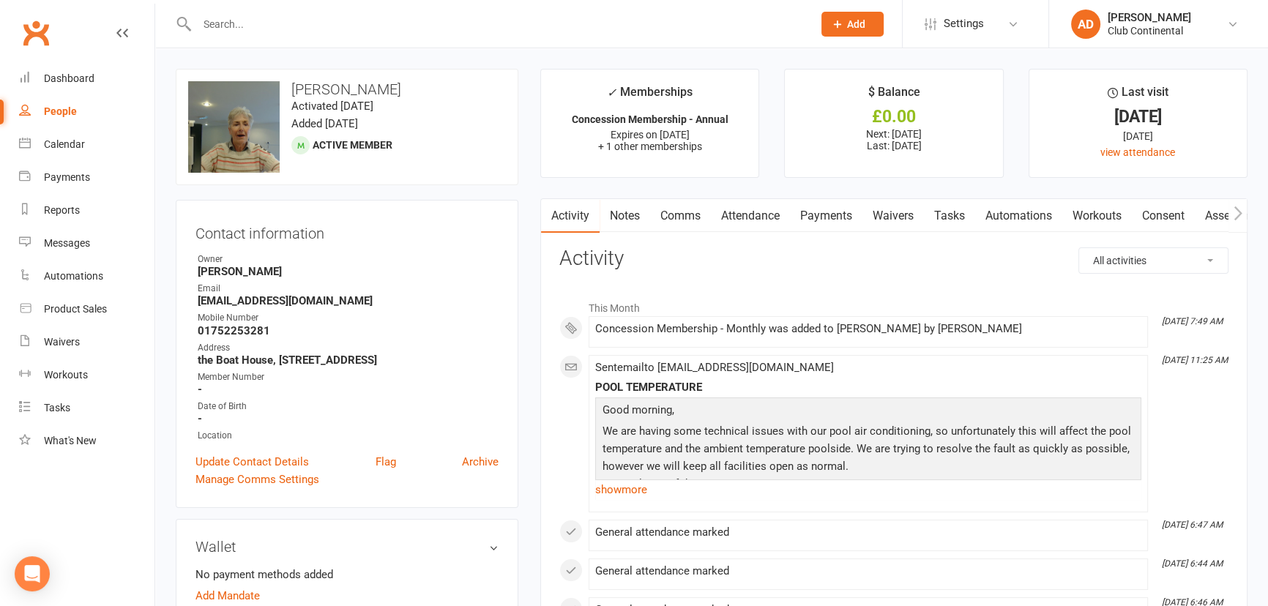
click at [627, 215] on link "Notes" at bounding box center [625, 216] width 51 height 34
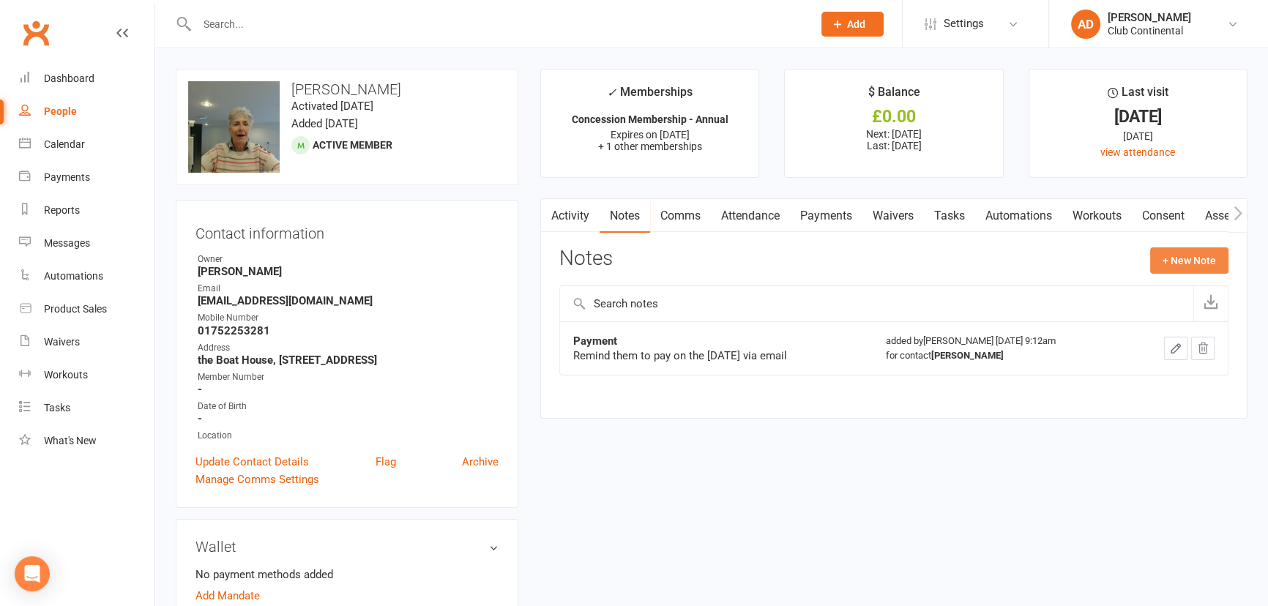
click at [1171, 250] on button "+ New Note" at bounding box center [1189, 260] width 78 height 26
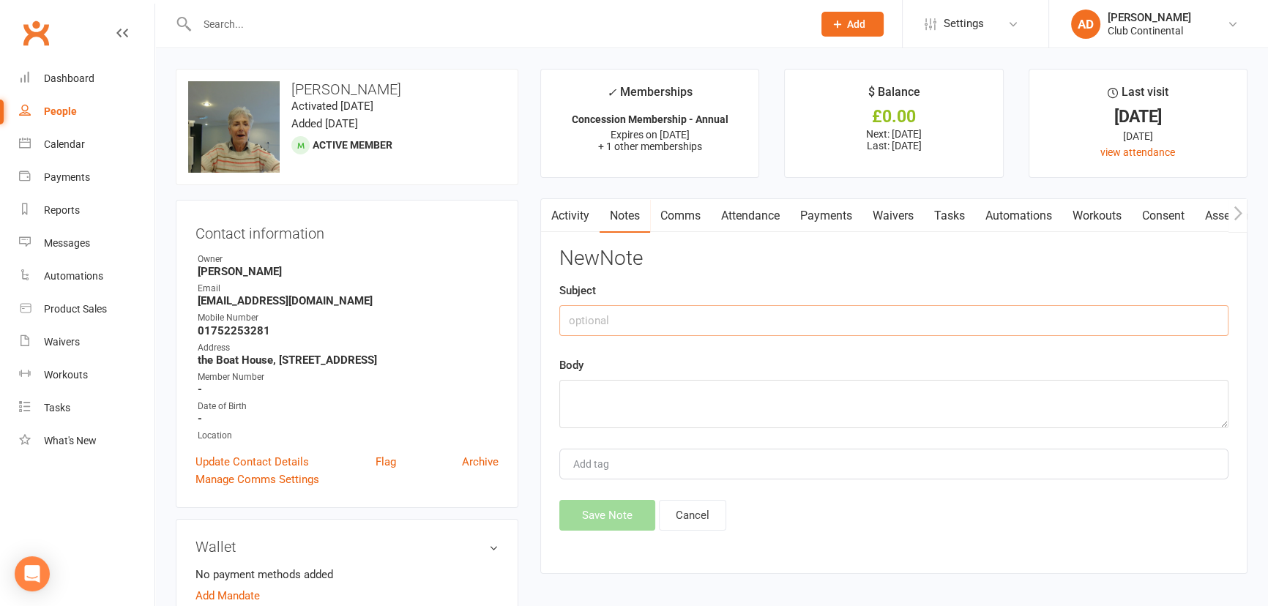
click at [594, 330] on input "text" at bounding box center [893, 320] width 669 height 31
type input "Will add Mandate and Take up front payment for new monthly membership on 14th O…"
click at [636, 398] on textarea at bounding box center [893, 404] width 669 height 48
drag, startPoint x: 1073, startPoint y: 317, endPoint x: 490, endPoint y: 318, distance: 582.8
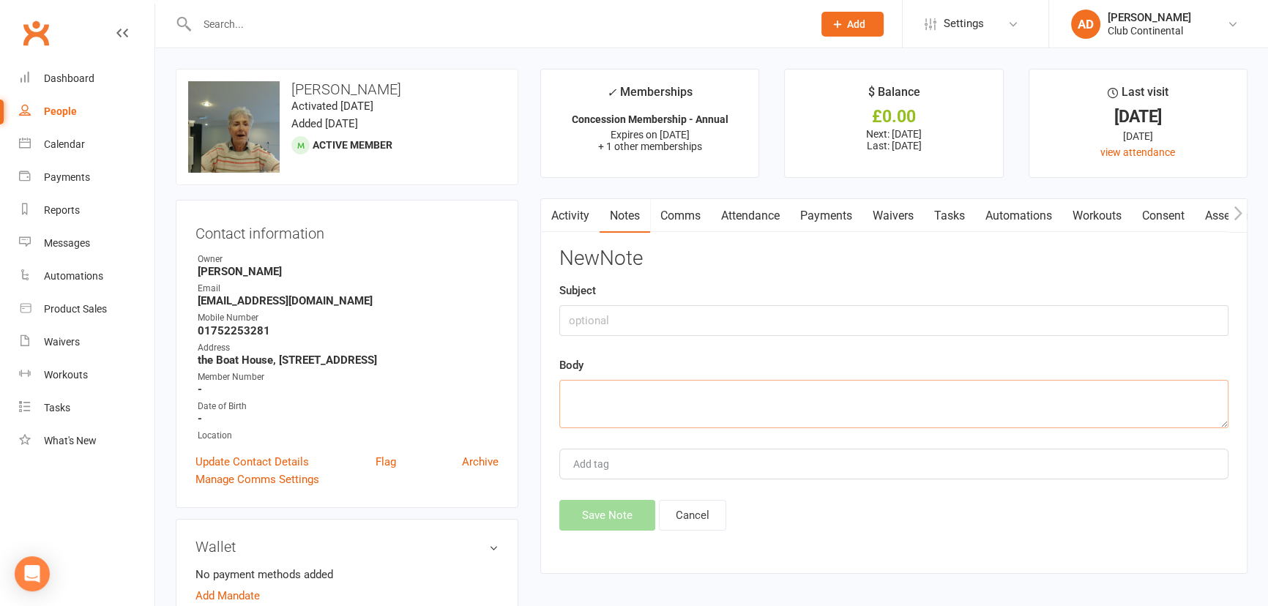
click at [703, 403] on textarea at bounding box center [893, 404] width 669 height 48
paste textarea "Will add Mandate and Take up front payment for new monthly membership on 14th O…"
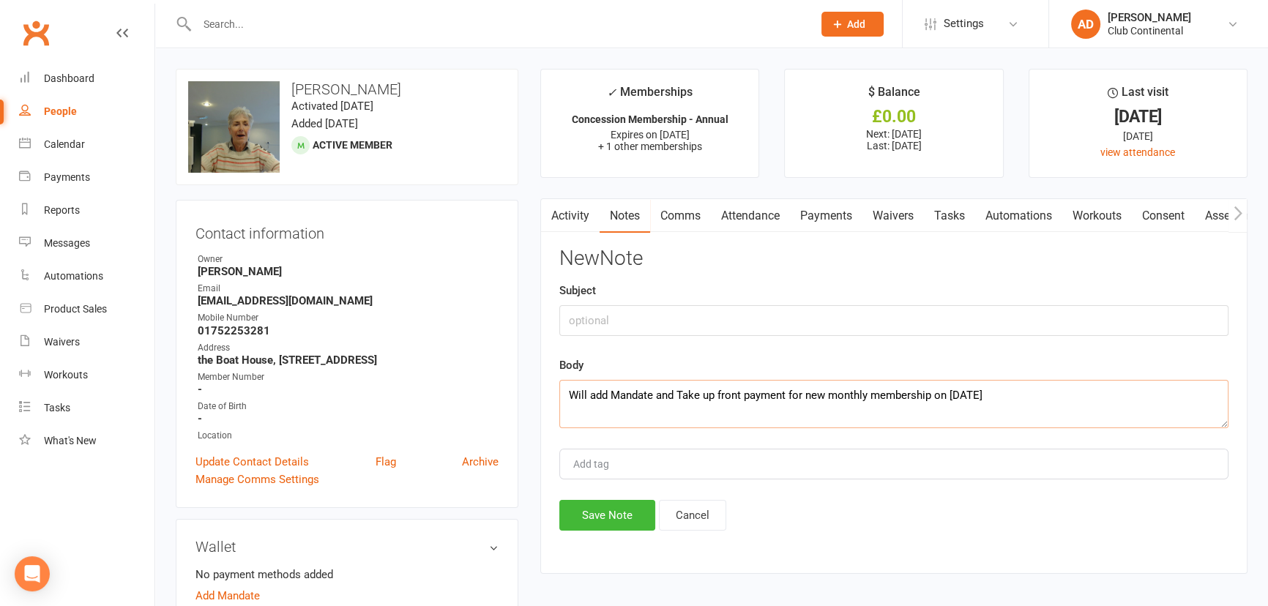
type textarea "Will add Mandate and Take up front payment for new monthly membership on 14th O…"
click at [660, 320] on input "text" at bounding box center [893, 320] width 669 height 31
type input "Need to sort payments for new membership"
click at [611, 520] on button "Save Note" at bounding box center [607, 515] width 96 height 31
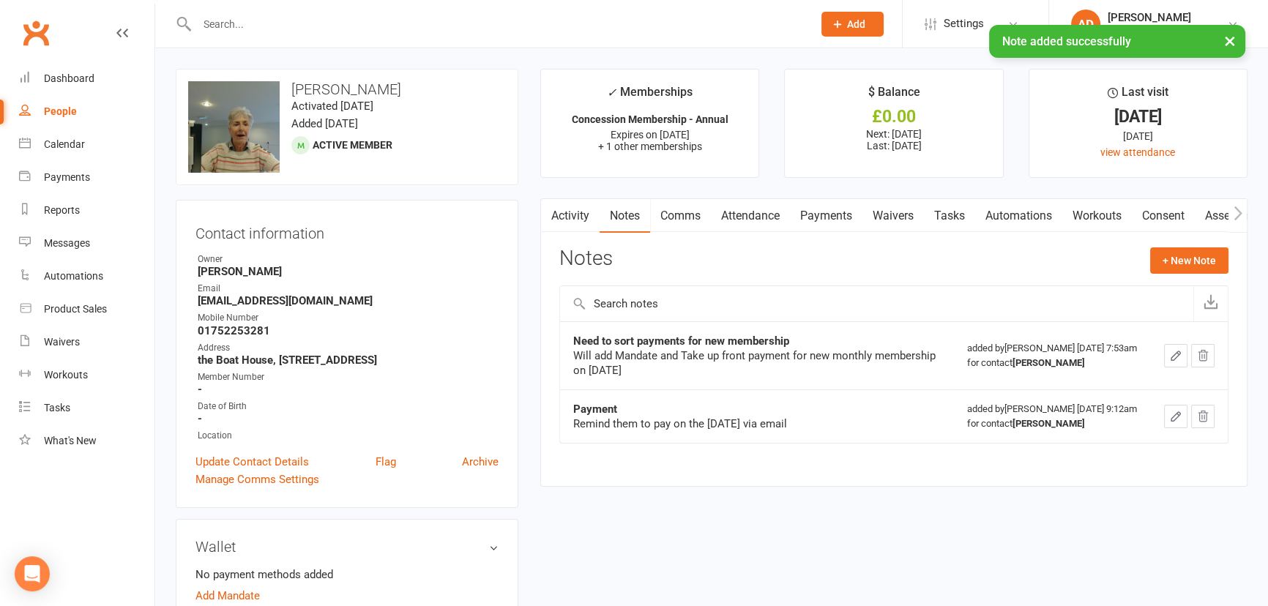
click at [24, 25] on div "× Note added successfully" at bounding box center [624, 25] width 1249 height 0
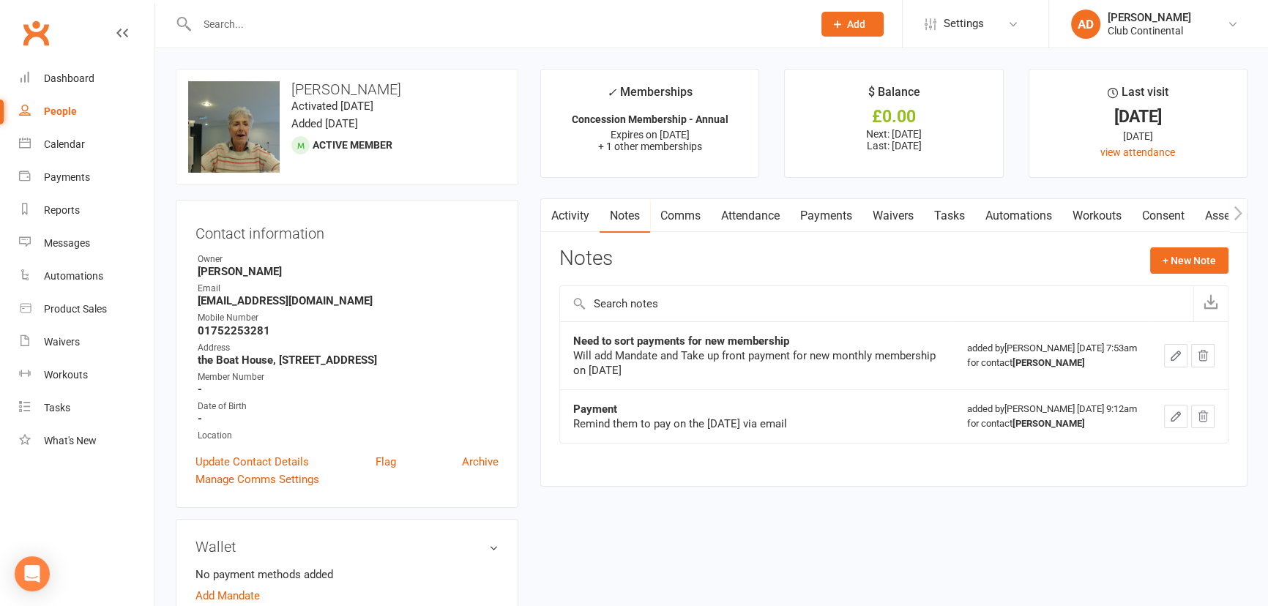
click at [30, 34] on link "Clubworx" at bounding box center [36, 33] width 37 height 37
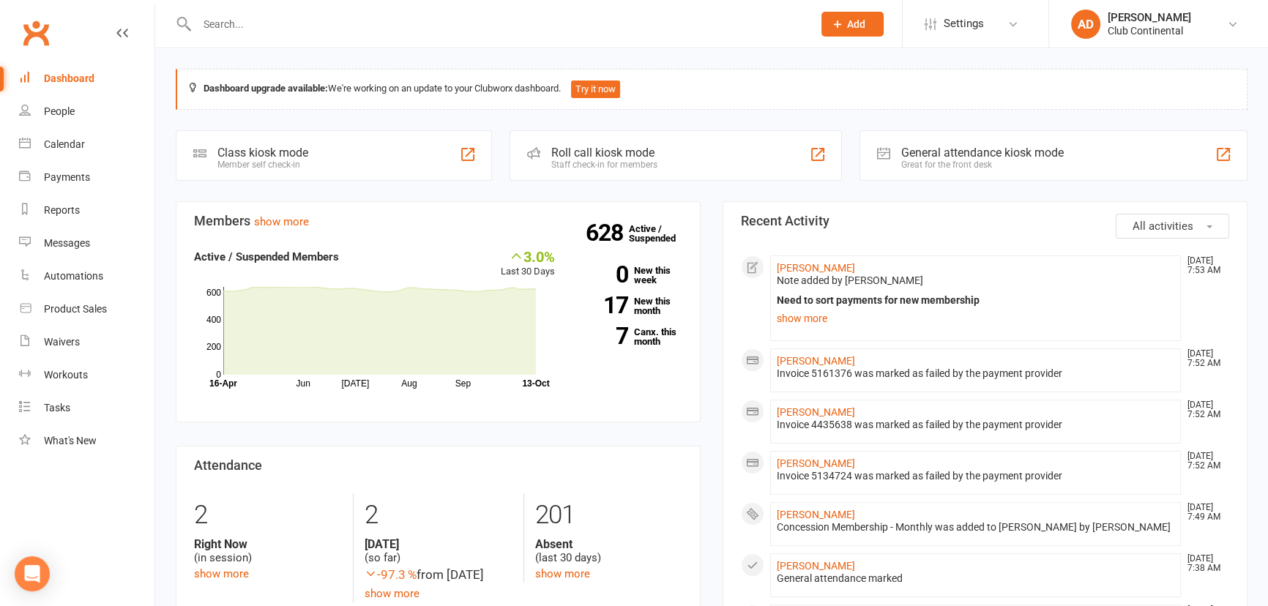
click at [300, 18] on input "text" at bounding box center [498, 24] width 610 height 20
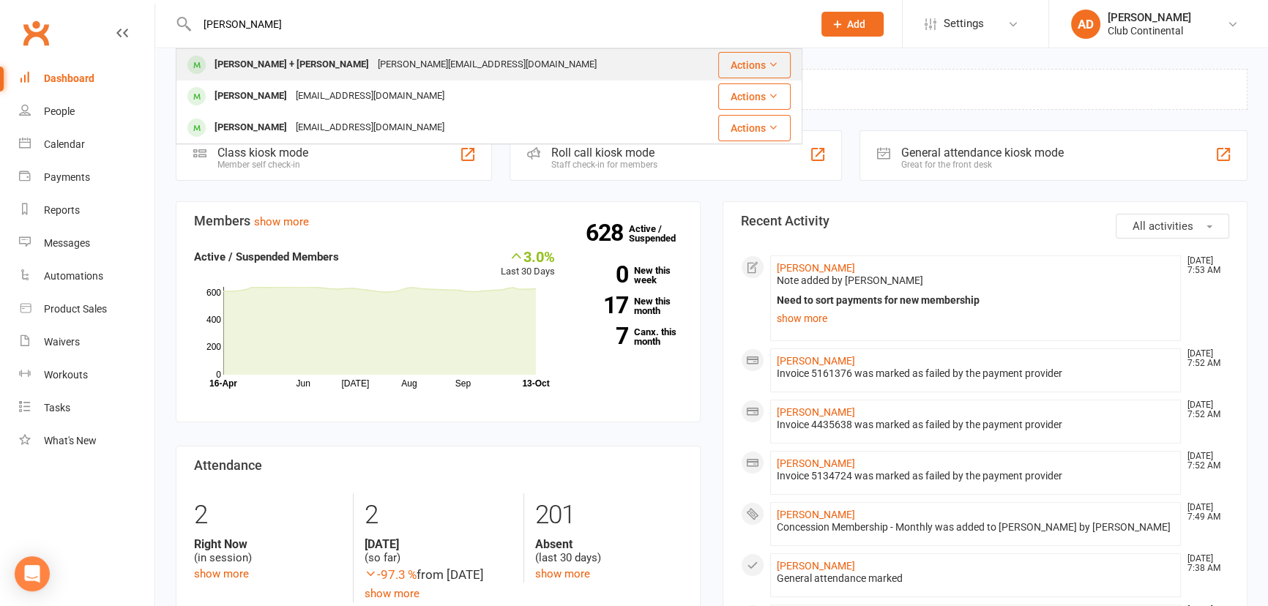
type input "wendy"
click at [275, 60] on div "Gordon Lesslie + Wendy Mortimer" at bounding box center [291, 64] width 163 height 21
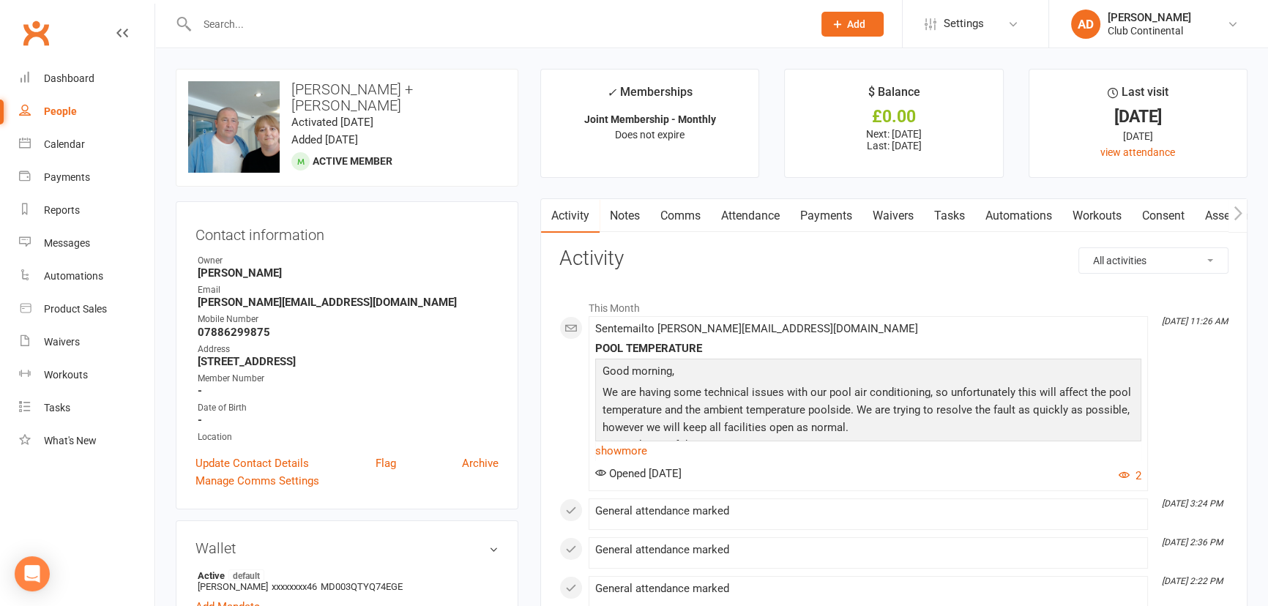
click at [45, 22] on link "Clubworx" at bounding box center [36, 33] width 37 height 37
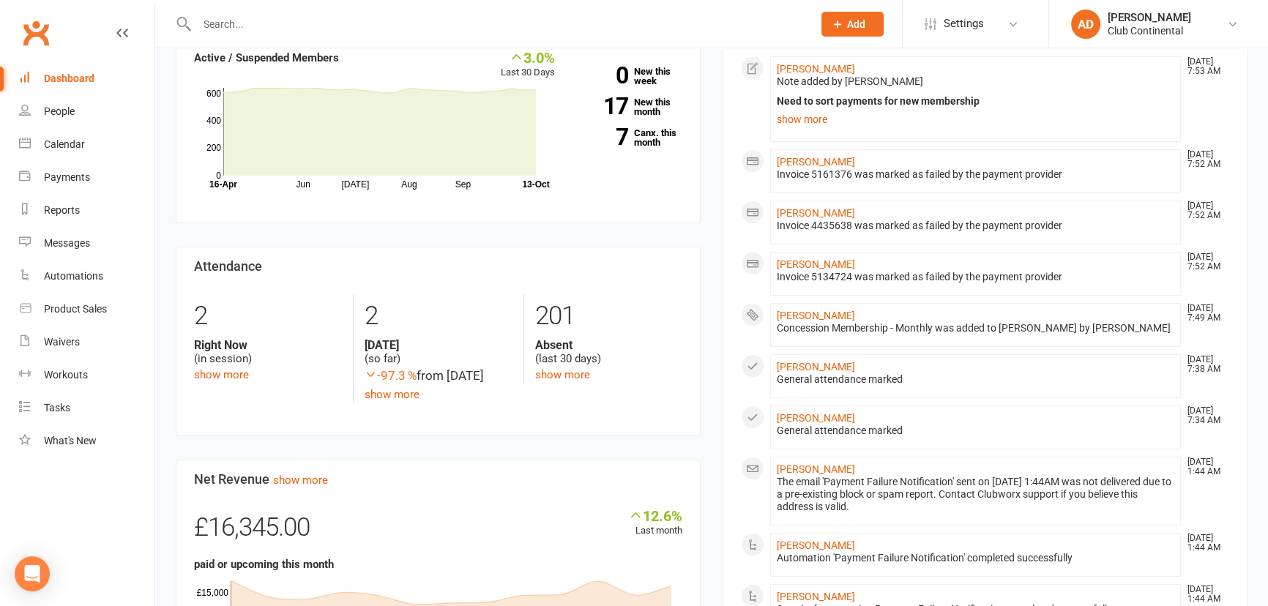
scroll to position [399, 0]
